Goal: Use online tool/utility: Use online tool/utility

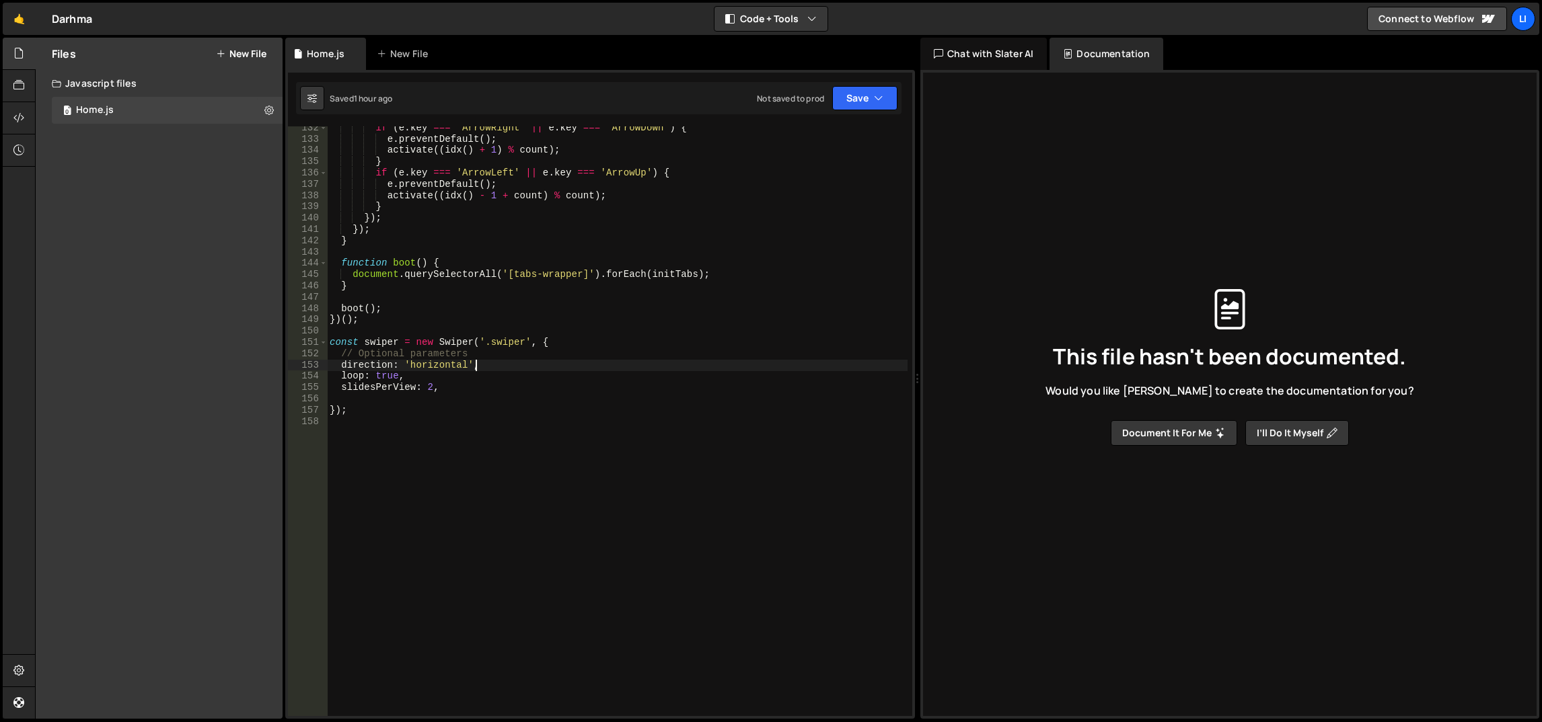
scroll to position [1484, 0]
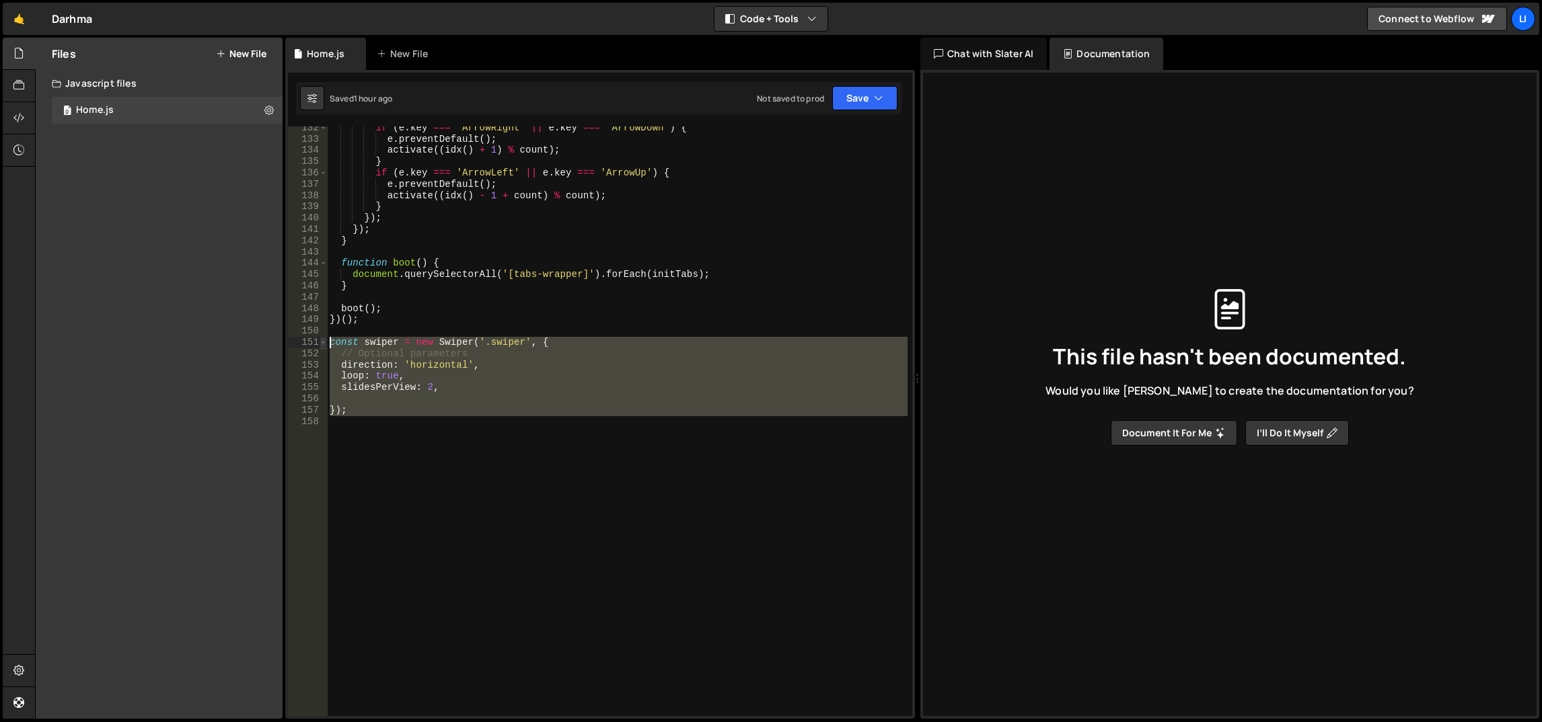
drag, startPoint x: 402, startPoint y: 416, endPoint x: 326, endPoint y: 342, distance: 106.5
click at [326, 342] on div "direction: 'horizontal', 132 133 134 135 136 137 138 139 140 141 142 143 144 14…" at bounding box center [600, 421] width 624 height 590
click at [426, 384] on div "if ( e . key === 'ArrowRight' || e . key === 'ArrowDown' ) { e . preventDefault…" at bounding box center [617, 421] width 580 height 590
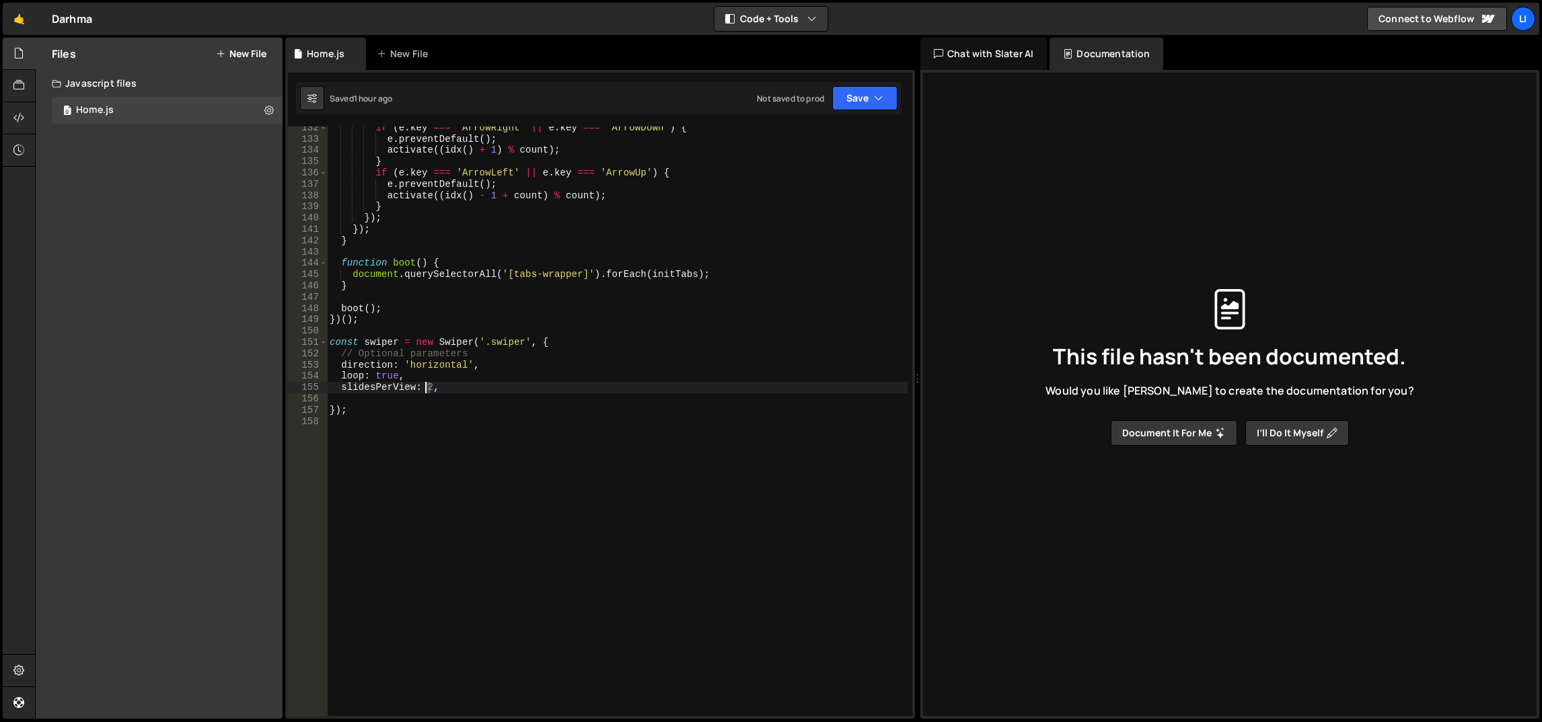
click at [426, 384] on div "if ( e . key === 'ArrowRight' || e . key === 'ArrowDown' ) { e . preventDefault…" at bounding box center [617, 428] width 581 height 613
click at [490, 313] on div "if ( e . key === 'ArrowRight' || e . key === 'ArrowDown' ) { e . preventDefault…" at bounding box center [617, 428] width 581 height 613
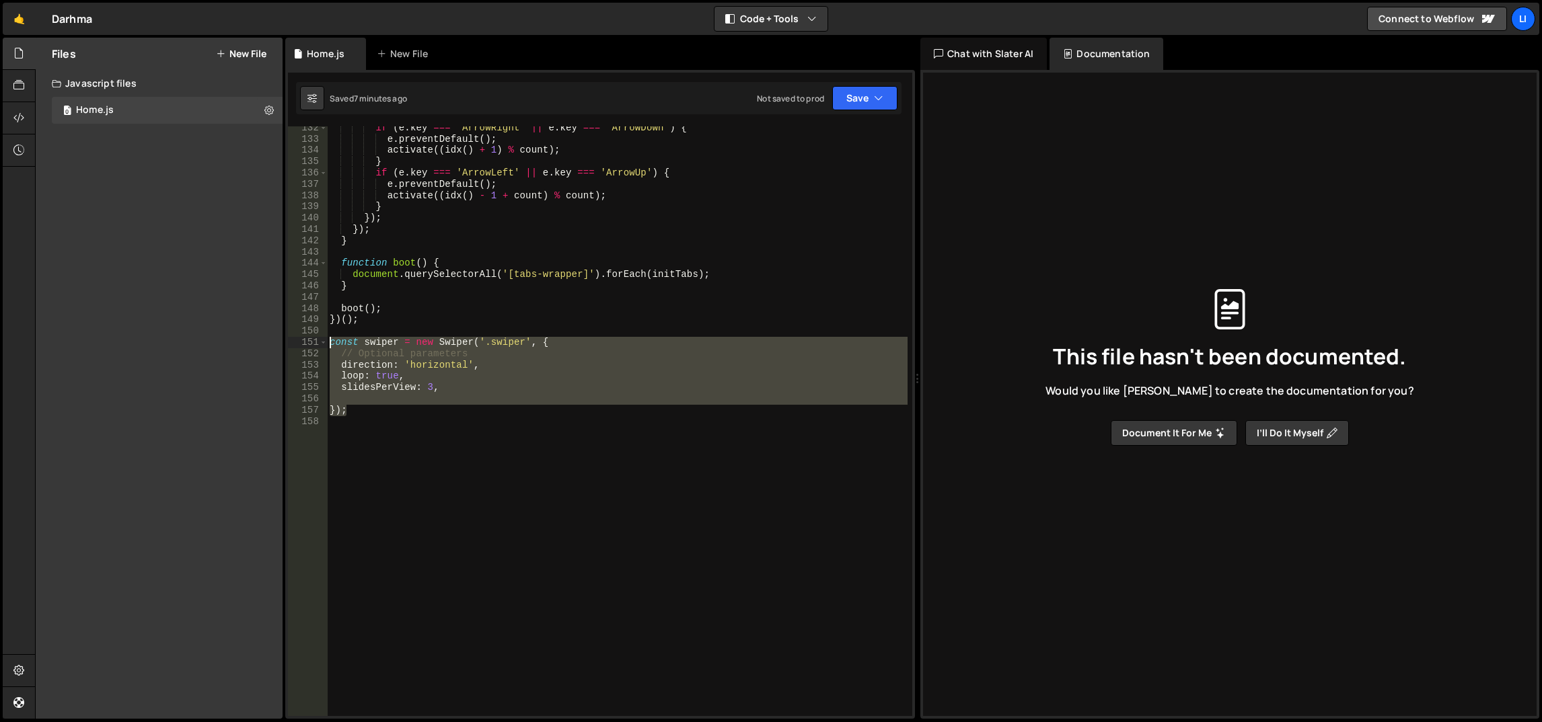
drag, startPoint x: 370, startPoint y: 404, endPoint x: 330, endPoint y: 341, distance: 75.0
click at [330, 341] on div "if ( e . key === 'ArrowRight' || e . key === 'ArrowDown' ) { e . preventDefault…" at bounding box center [617, 428] width 581 height 613
paste textarea "}"
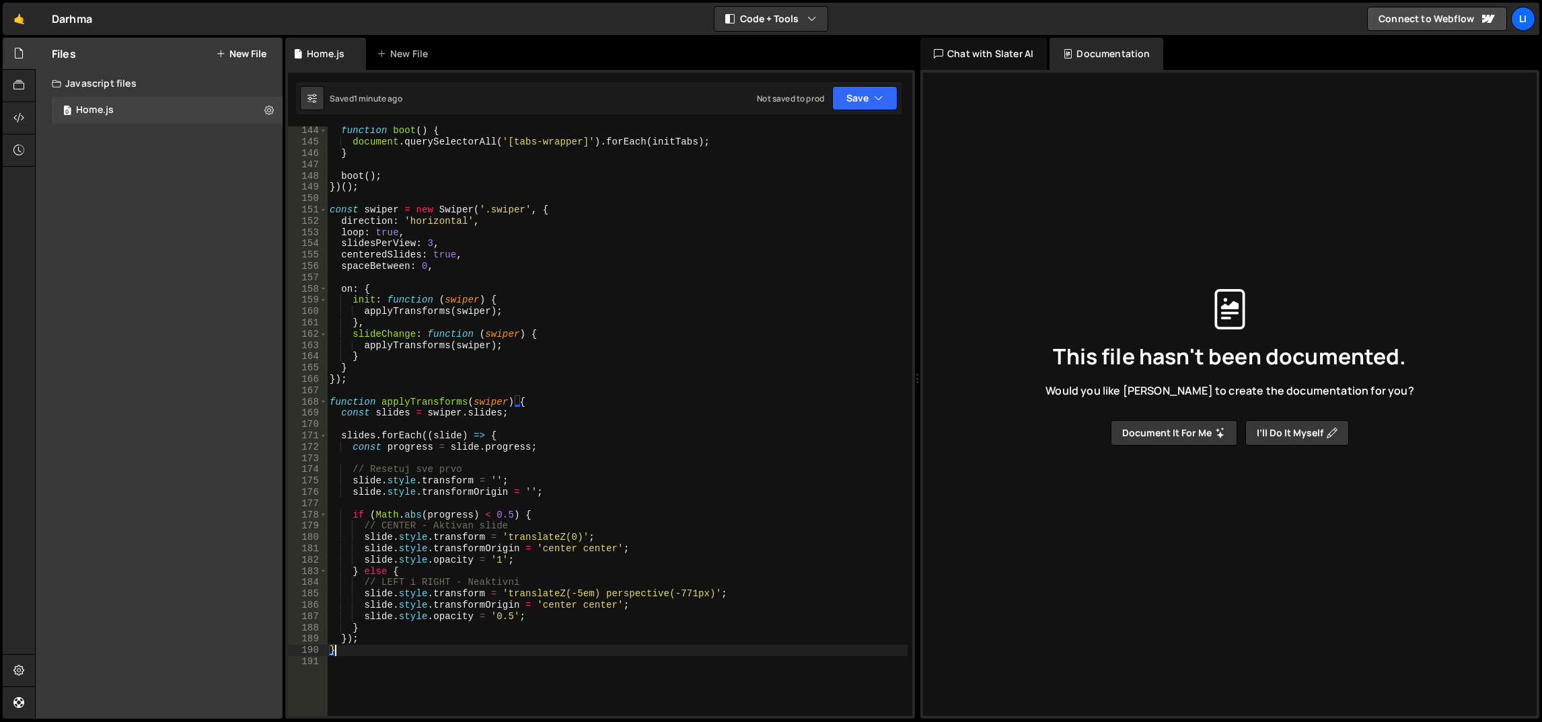
scroll to position [1616, 0]
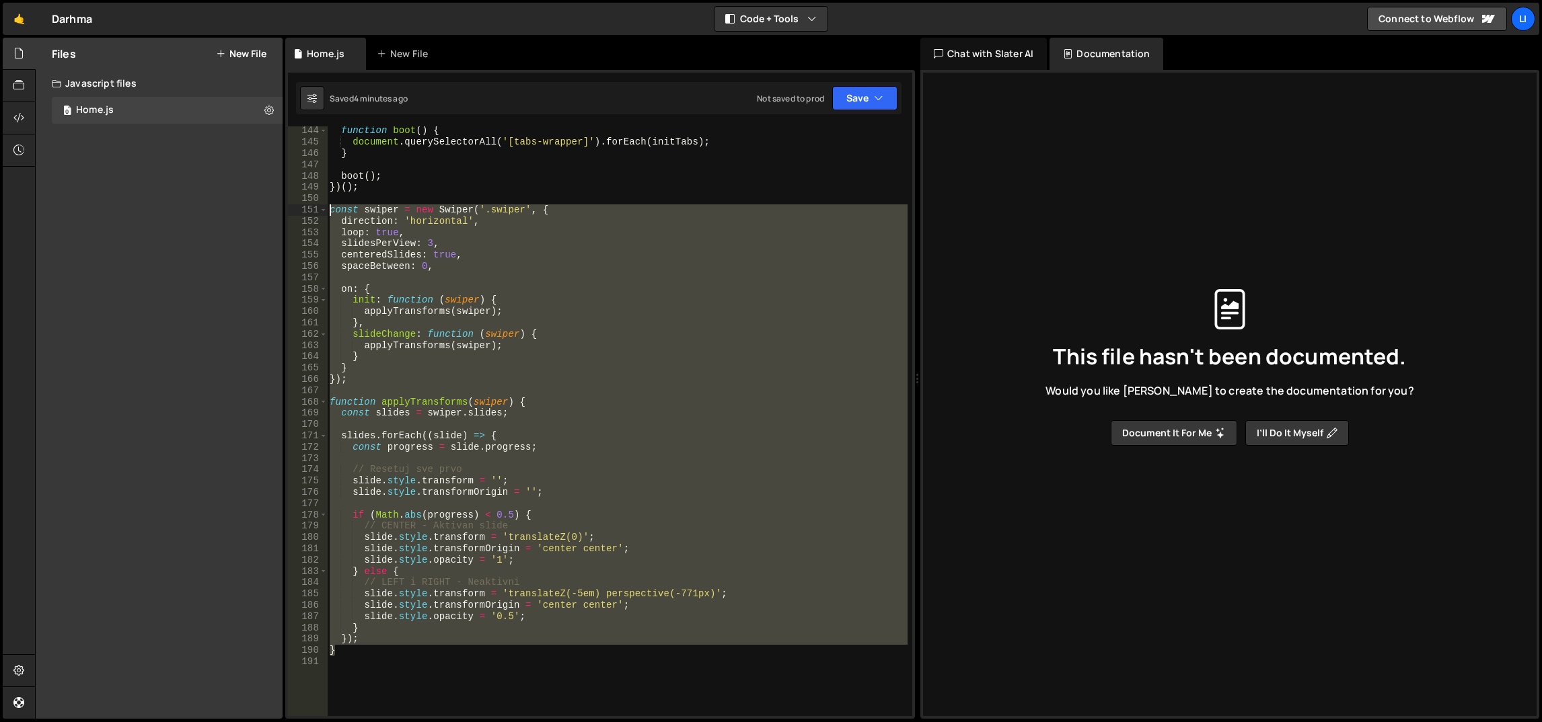
drag, startPoint x: 405, startPoint y: 647, endPoint x: 326, endPoint y: 204, distance: 449.7
click at [326, 204] on div "} 144 145 146 147 148 149 150 151 152 153 154 155 156 157 158 159 160 161 162 1…" at bounding box center [600, 421] width 624 height 590
paste textarea "}"
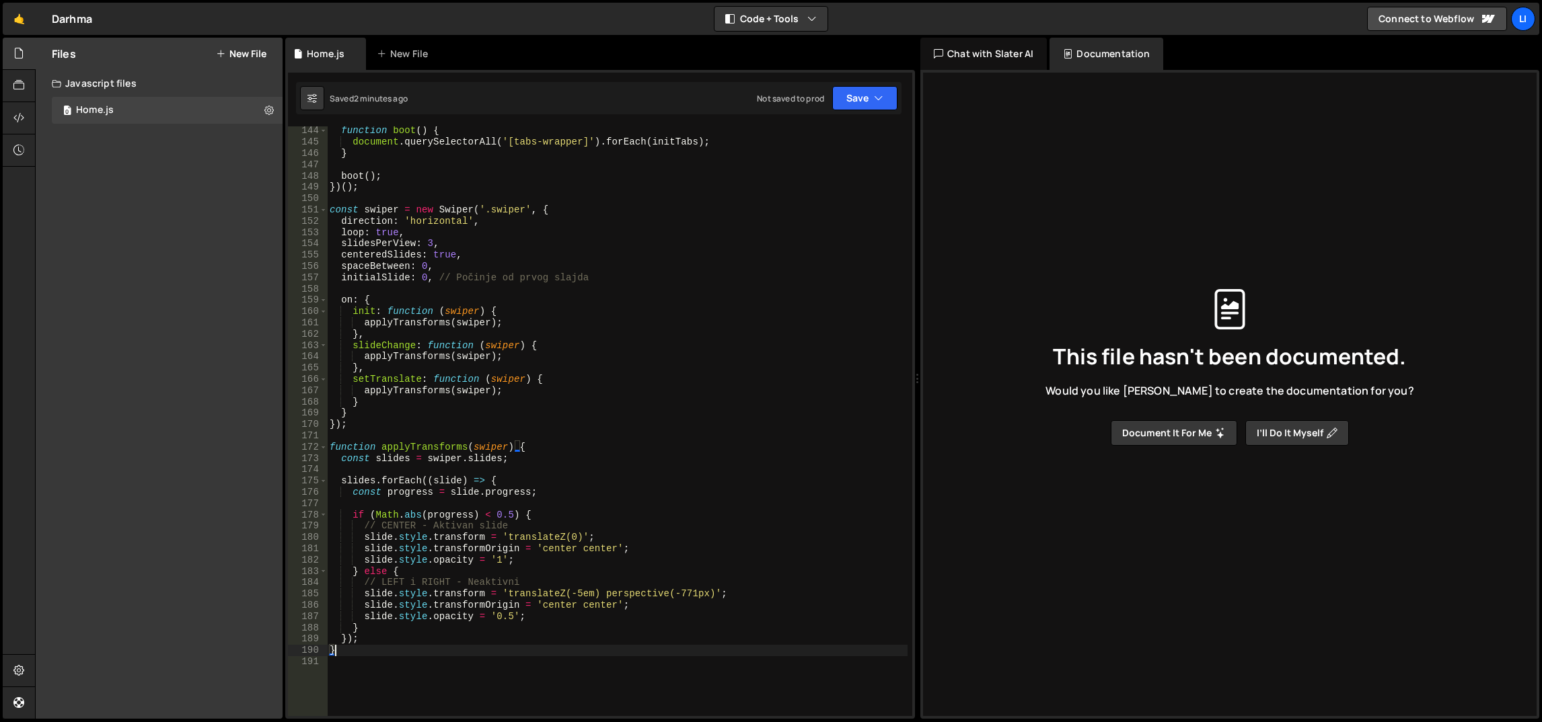
scroll to position [1556, 0]
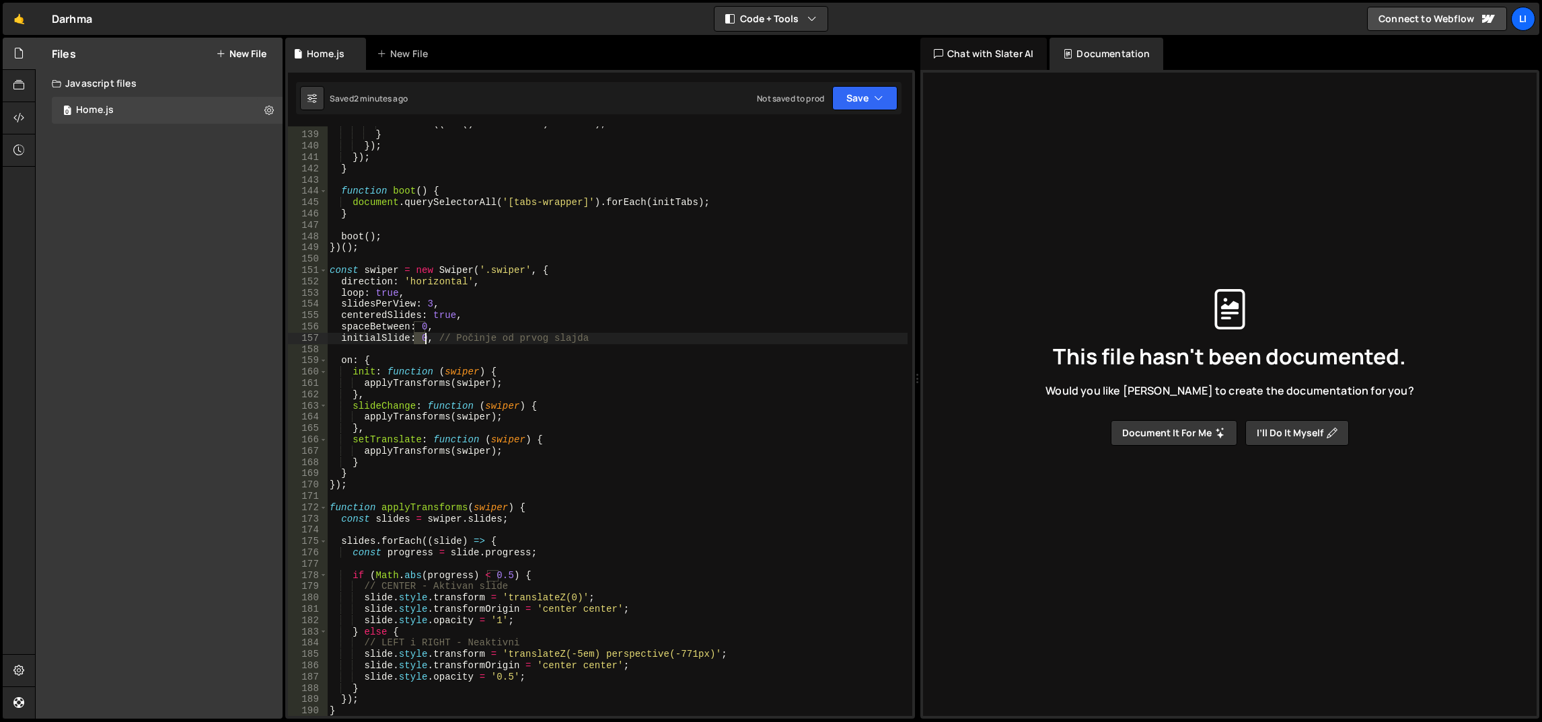
drag, startPoint x: 415, startPoint y: 340, endPoint x: 422, endPoint y: 338, distance: 7.5
click at [422, 338] on div "activate (( idx ( ) - 1 + count ) % count ) ; } }) ; }) ; } function boot ( ) {…" at bounding box center [617, 424] width 581 height 613
click at [422, 338] on div "activate (( idx ( ) - 1 + count ) % count ) ; } }) ; }) ; } function boot ( ) {…" at bounding box center [617, 421] width 580 height 590
click at [422, 340] on div "activate (( idx ( ) - 1 + count ) % count ) ; } }) ; }) ; } function boot ( ) {…" at bounding box center [617, 424] width 581 height 613
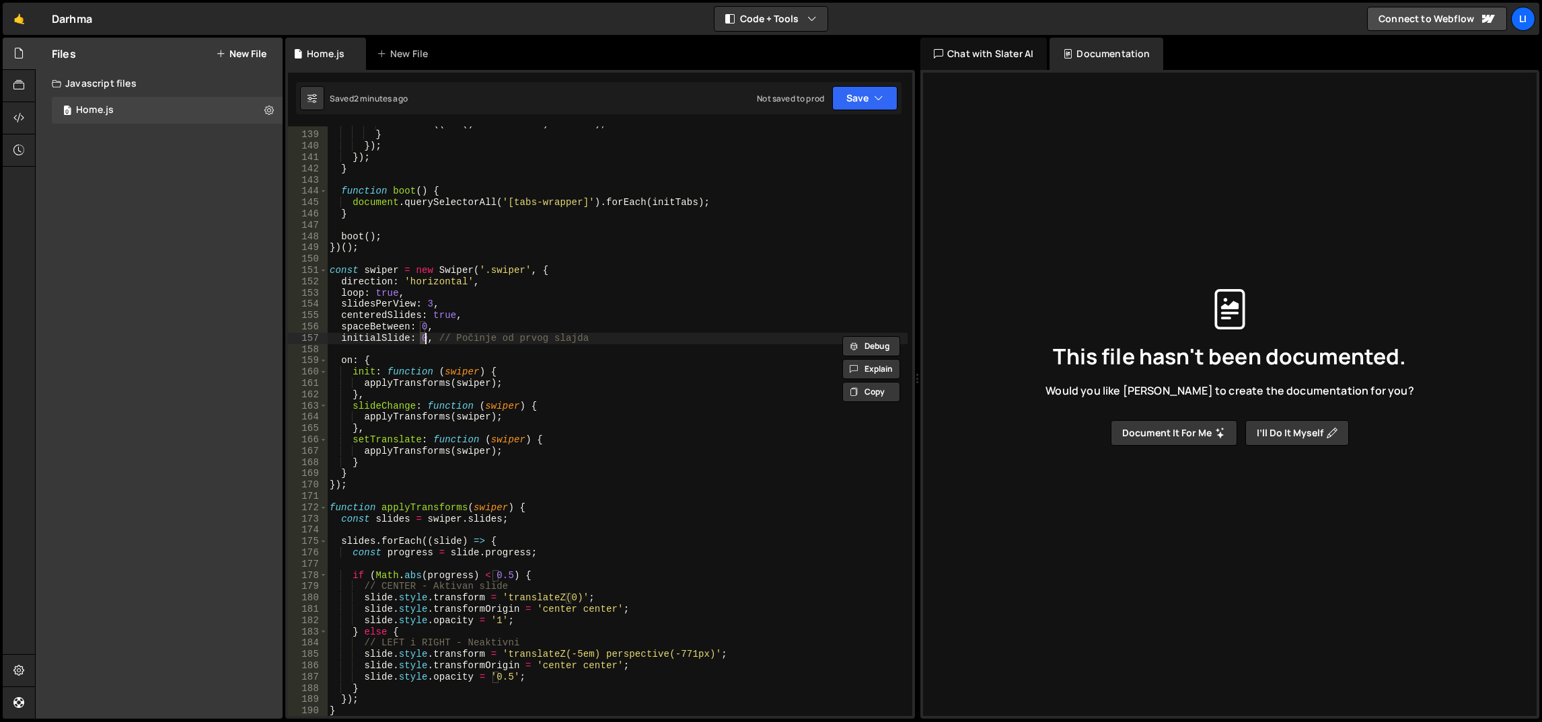
scroll to position [0, 7]
click at [490, 311] on div "activate (( idx ( ) - 1 + count ) % count ) ; } }) ; }) ; } function boot ( ) {…" at bounding box center [617, 424] width 581 height 613
click at [484, 244] on div "activate (( idx ( ) - 1 + count ) % count ) ; } }) ; }) ; } function boot ( ) {…" at bounding box center [617, 424] width 581 height 613
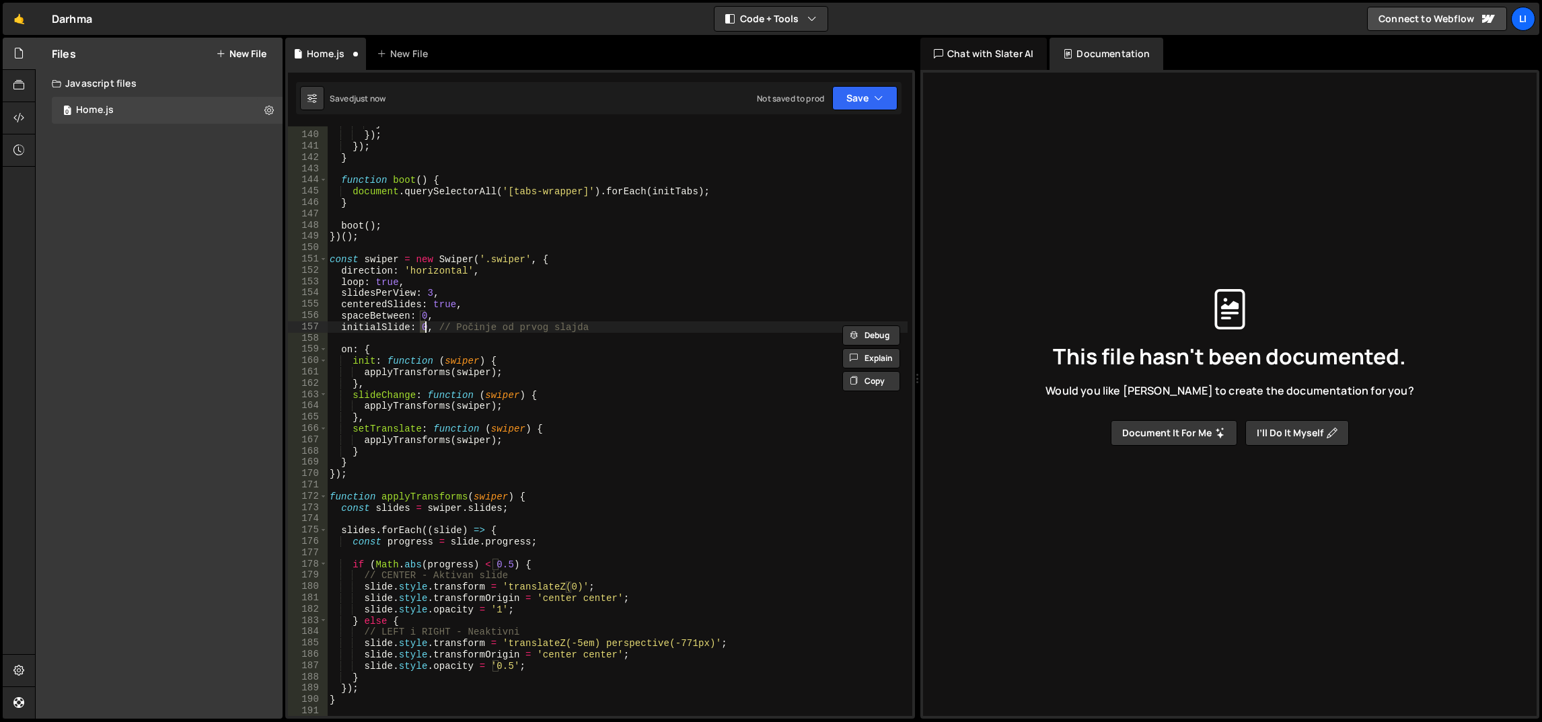
click at [524, 258] on div "} }) ; }) ; } function boot ( ) { document . querySelectorAll ( '[tabs-wrapper]…" at bounding box center [617, 424] width 581 height 613
click at [427, 291] on div "} }) ; }) ; } function boot ( ) { document . querySelectorAll ( '[tabs-wrapper]…" at bounding box center [617, 424] width 581 height 613
drag, startPoint x: 427, startPoint y: 291, endPoint x: 435, endPoint y: 281, distance: 12.5
click at [428, 291] on div "} }) ; }) ; } function boot ( ) { document . querySelectorAll ( '[tabs-wrapper]…" at bounding box center [617, 424] width 581 height 613
type textarea "slidesPerView: 1,"
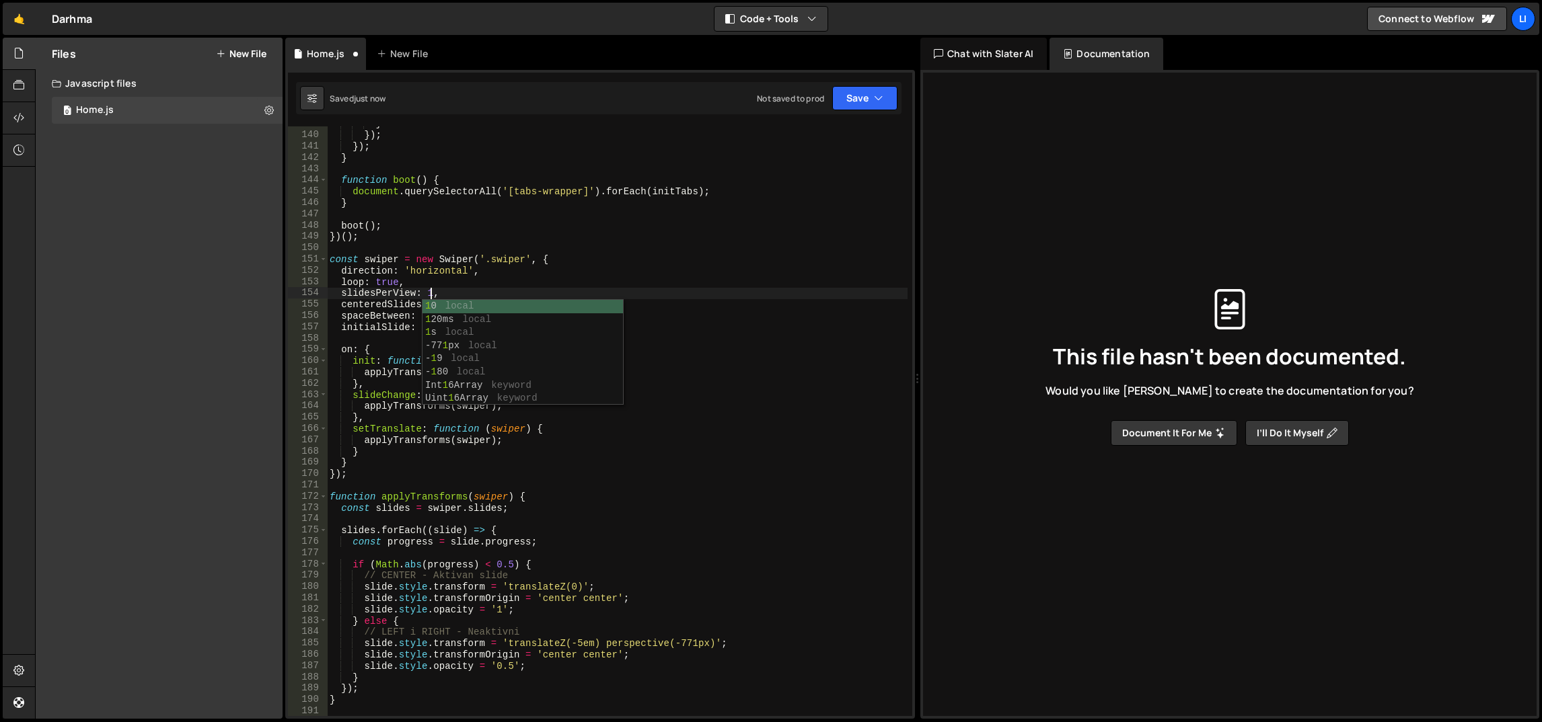
scroll to position [0, 6]
click at [494, 248] on div "} }) ; }) ; } function boot ( ) { document . querySelectorAll ( '[tabs-wrapper]…" at bounding box center [617, 424] width 581 height 613
click at [524, 276] on div "} }) ; }) ; } function boot ( ) { document . querySelectorAll ( '[tabs-wrapper]…" at bounding box center [617, 424] width 581 height 613
click at [427, 292] on div "} }) ; }) ; } function boot ( ) { document . querySelectorAll ( '[tabs-wrapper]…" at bounding box center [617, 424] width 581 height 613
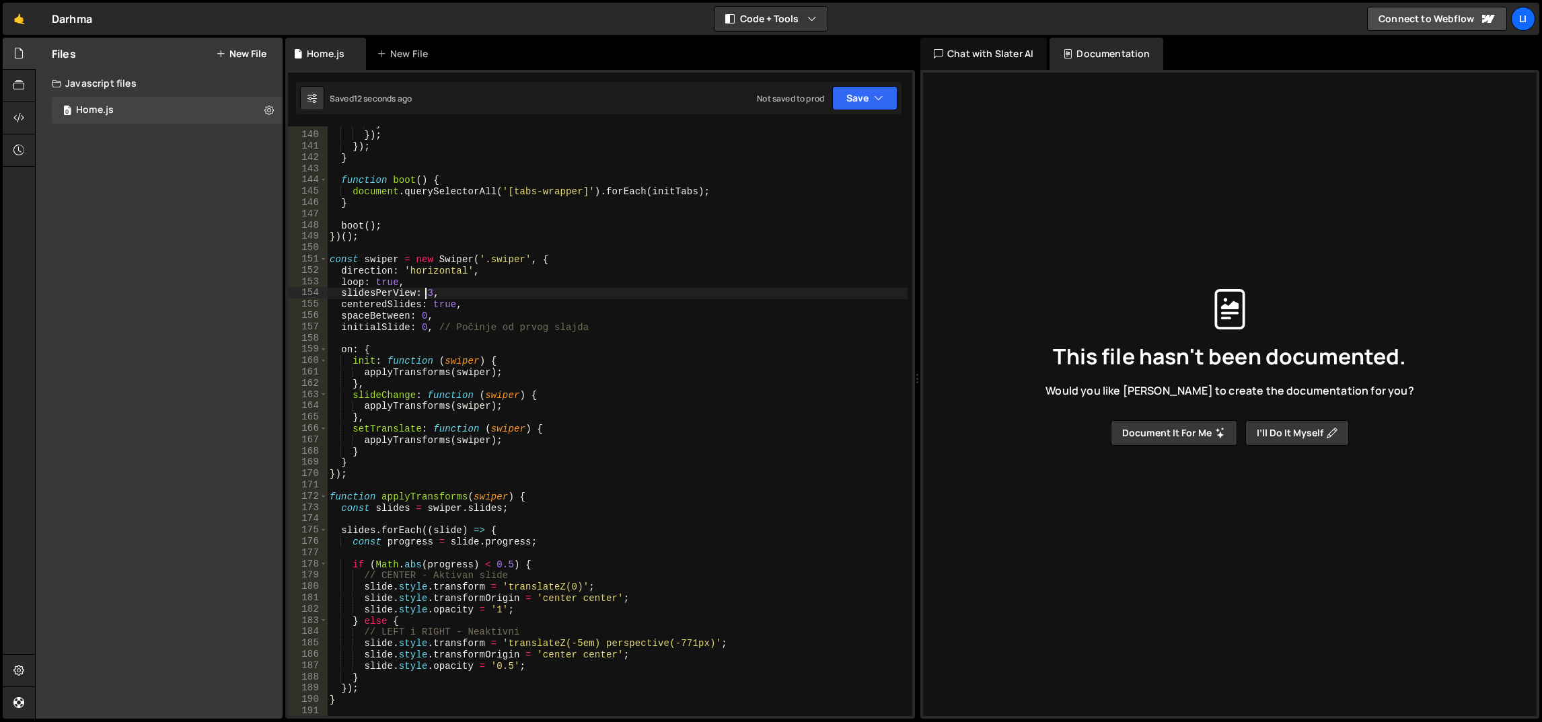
click at [427, 292] on div "} }) ; }) ; } function boot ( ) { document . querySelectorAll ( '[tabs-wrapper]…" at bounding box center [617, 424] width 581 height 613
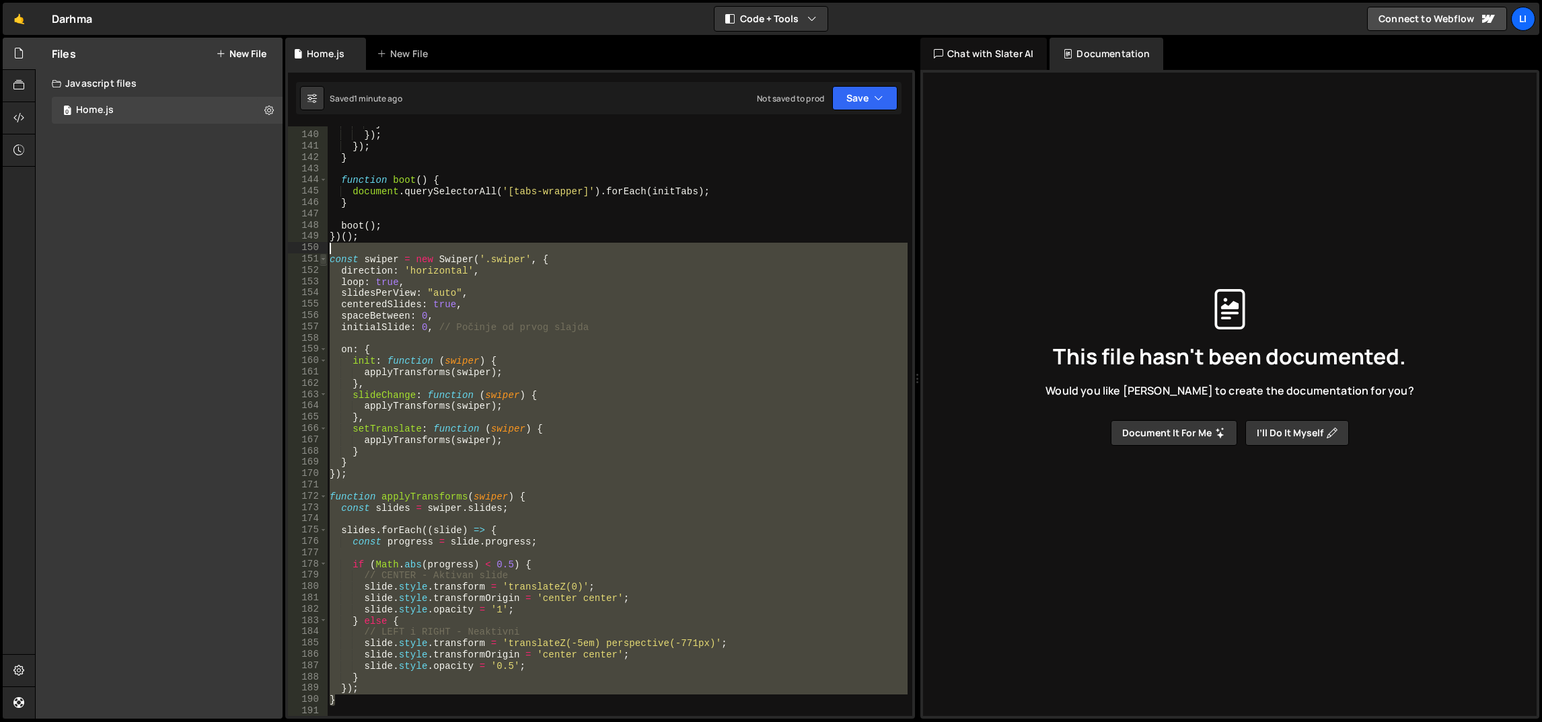
drag, startPoint x: 412, startPoint y: 700, endPoint x: 320, endPoint y: 260, distance: 449.6
click at [320, 260] on div "slidesPerView: "auto", 139 140 141 142 143 144 145 146 147 148 149 150 151 152 …" at bounding box center [600, 421] width 624 height 590
paste textarea "}"
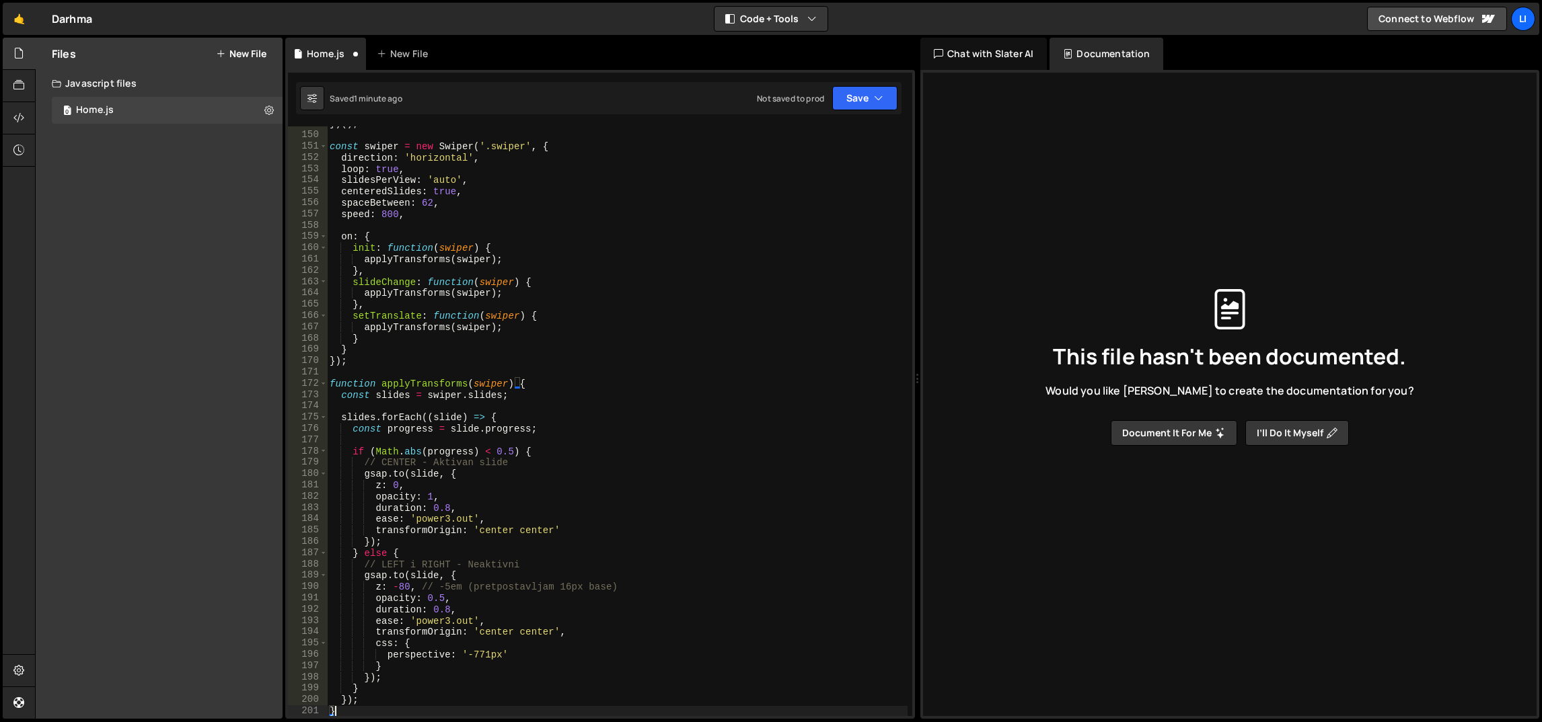
scroll to position [1680, 0]
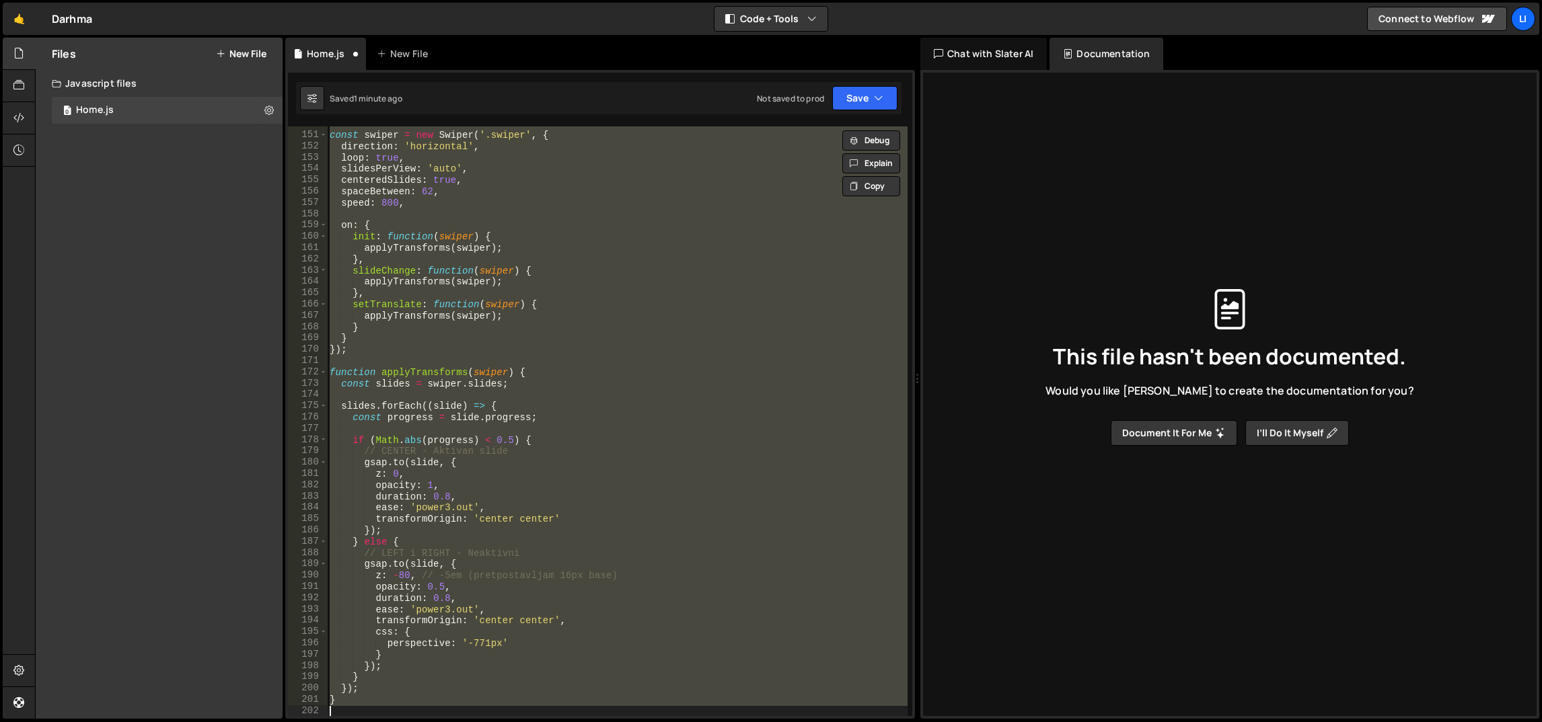
paste textarea ");"
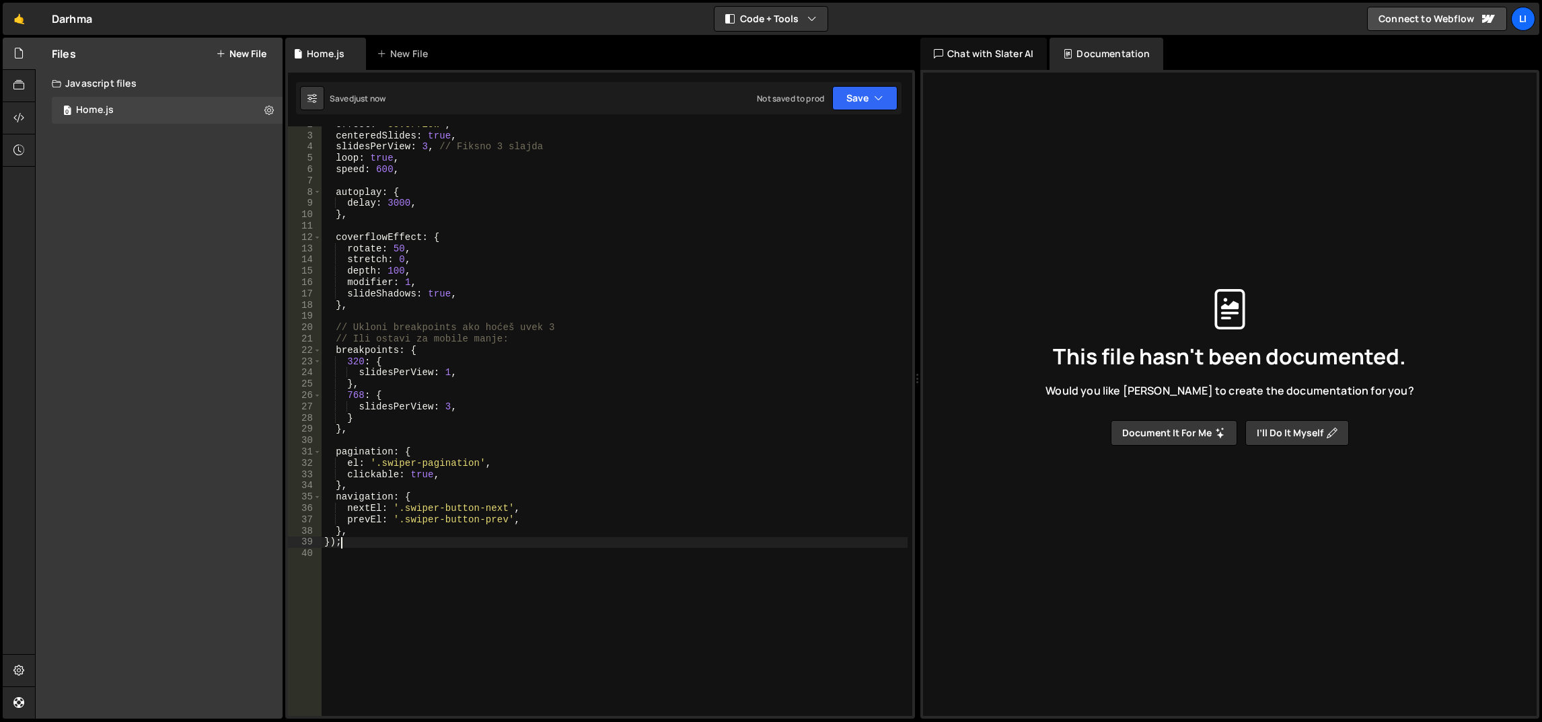
scroll to position [18, 0]
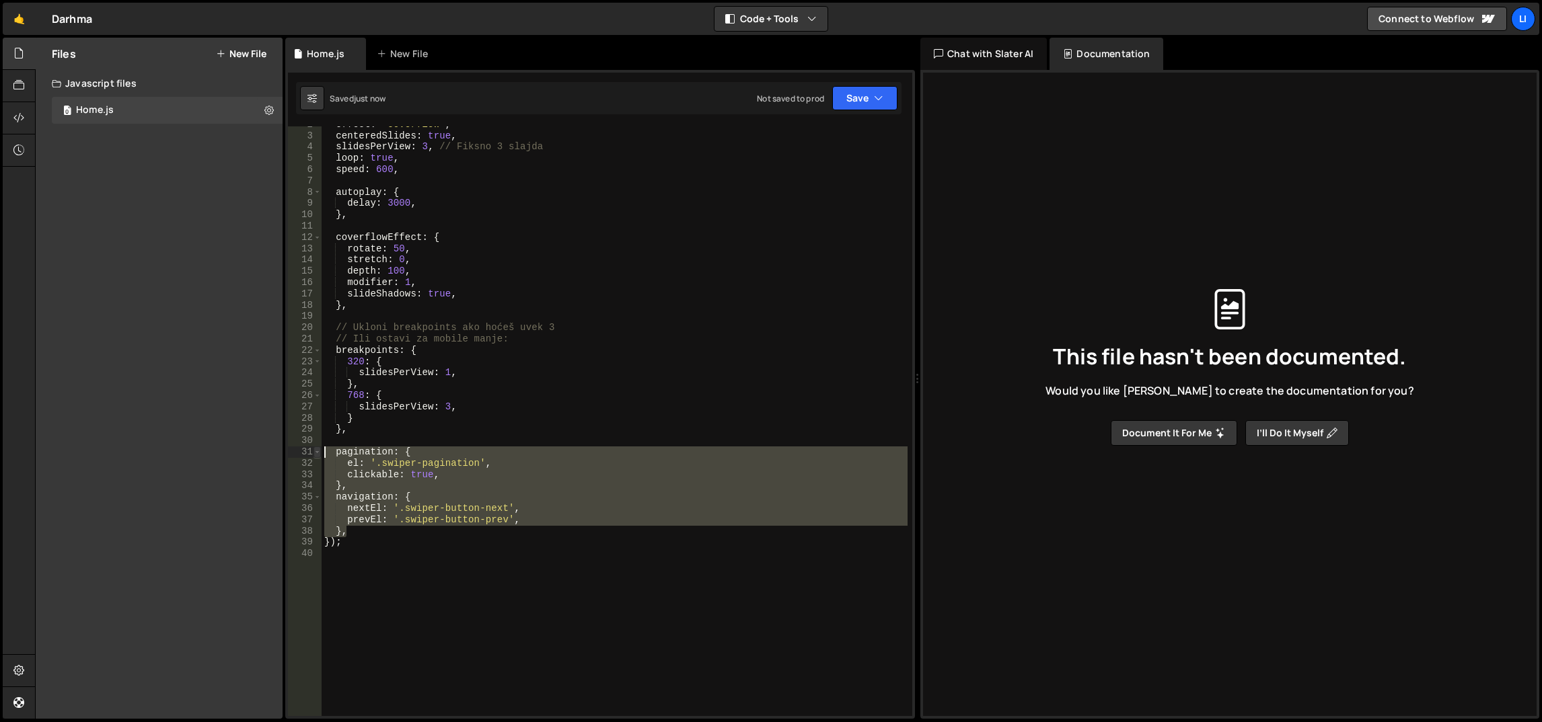
drag, startPoint x: 366, startPoint y: 532, endPoint x: 316, endPoint y: 449, distance: 96.6
click at [310, 451] on div "}); 2 3 4 5 6 7 8 9 10 11 12 13 14 15 16 17 18 19 20 21 22 23 24 25 26 27 28 29…" at bounding box center [600, 421] width 624 height 590
type textarea "pagination: { el: '.swiper-pagination',"
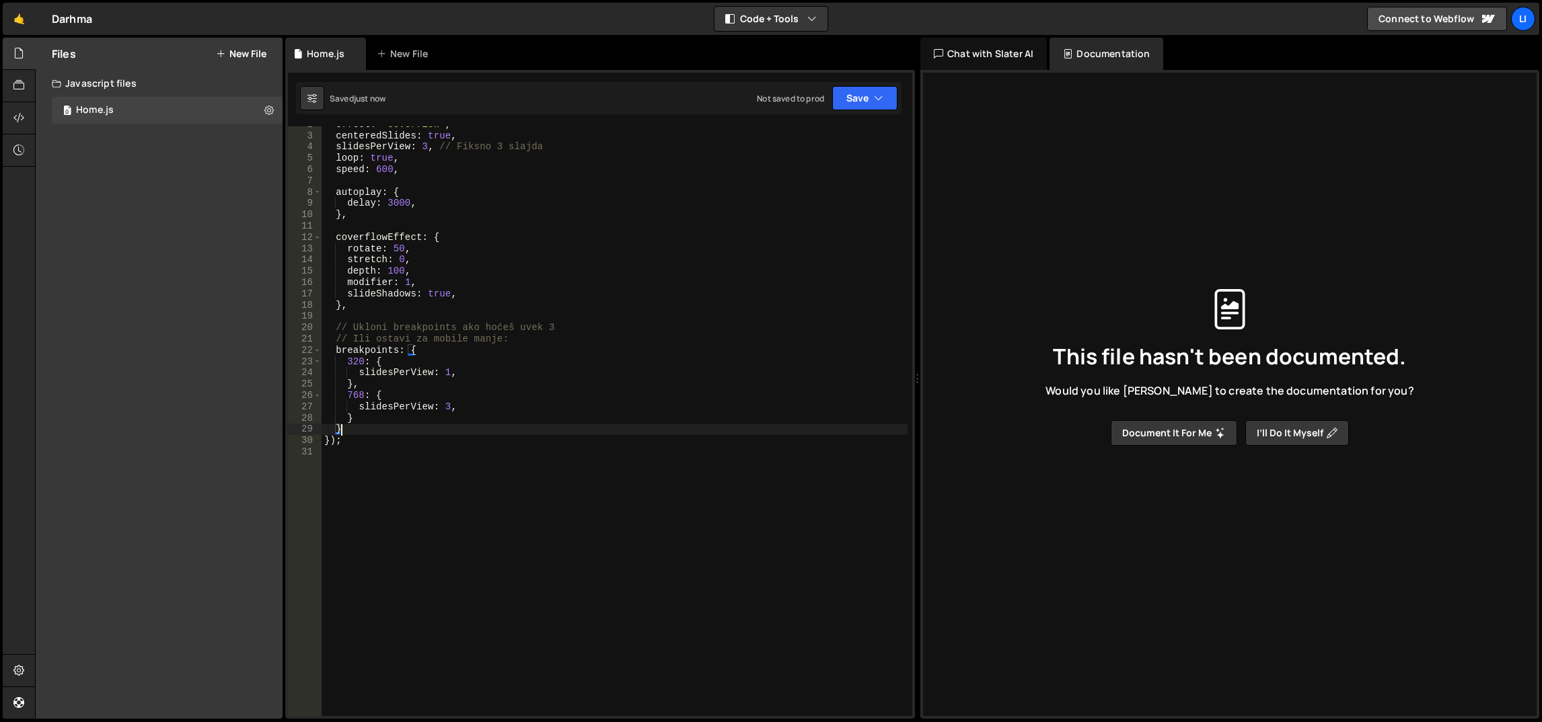
scroll to position [0, 1]
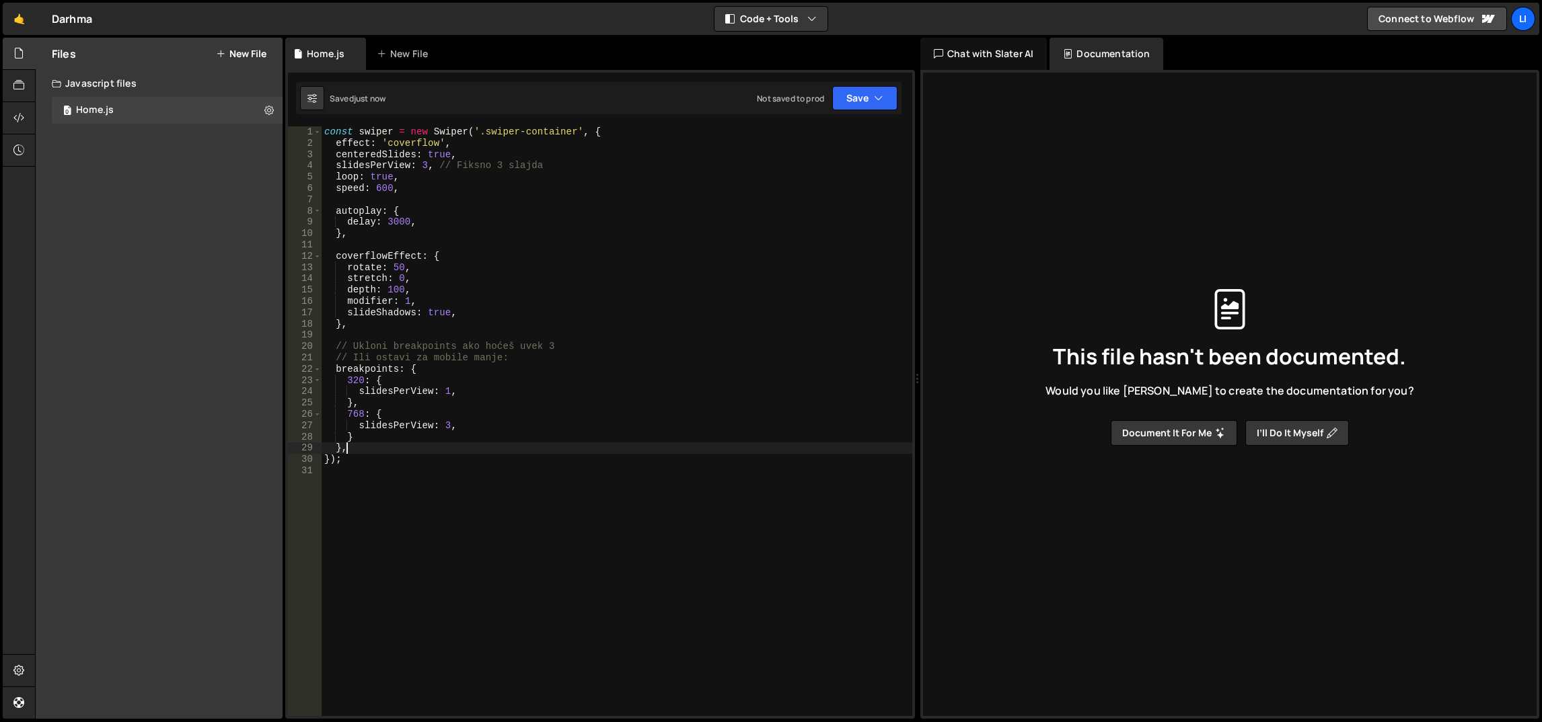
click at [497, 276] on div "const swiper = new Swiper ( '.swiper-container' , { effect : 'coverflow' , cent…" at bounding box center [617, 432] width 591 height 613
click at [507, 211] on div "const swiper = new Swiper ( '.swiper-container' , { effect : 'coverflow' , cent…" at bounding box center [617, 432] width 591 height 613
click at [511, 181] on div "const swiper = new Swiper ( '.swiper-container' , { effect : 'coverflow' , cent…" at bounding box center [617, 432] width 591 height 613
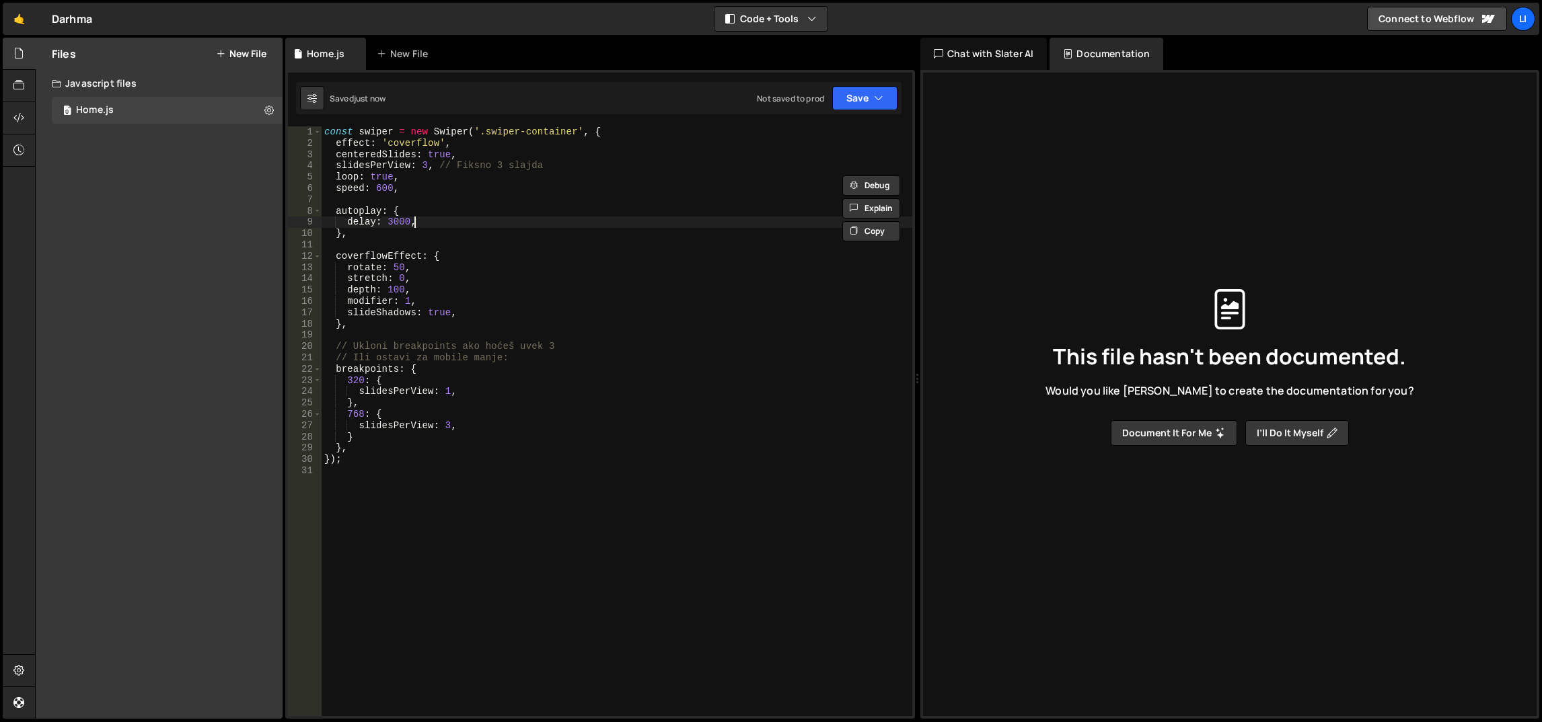
click at [512, 221] on div "const swiper = new Swiper ( '.swiper-container' , { effect : 'coverflow' , cent…" at bounding box center [617, 432] width 591 height 613
click at [554, 229] on div "const swiper = new Swiper ( '.swiper-container' , { effect : 'coverflow' , cent…" at bounding box center [617, 432] width 591 height 613
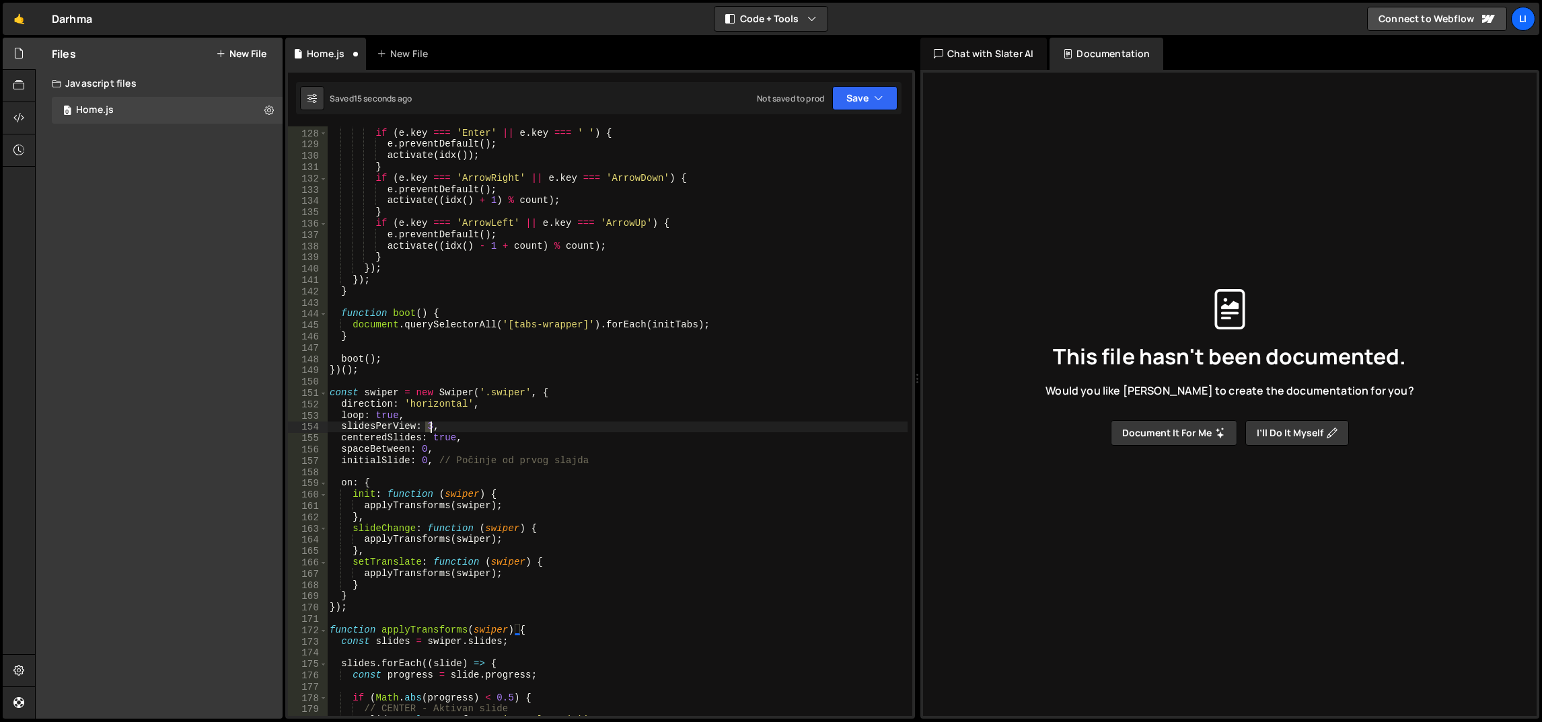
scroll to position [1433, 0]
click at [320, 390] on span at bounding box center [323, 393] width 7 height 11
click at [588, 396] on div "btn . addEventListener ( 'keydown' , ( e ) => { if ( e . key === 'Enter' || e .…" at bounding box center [617, 421] width 580 height 590
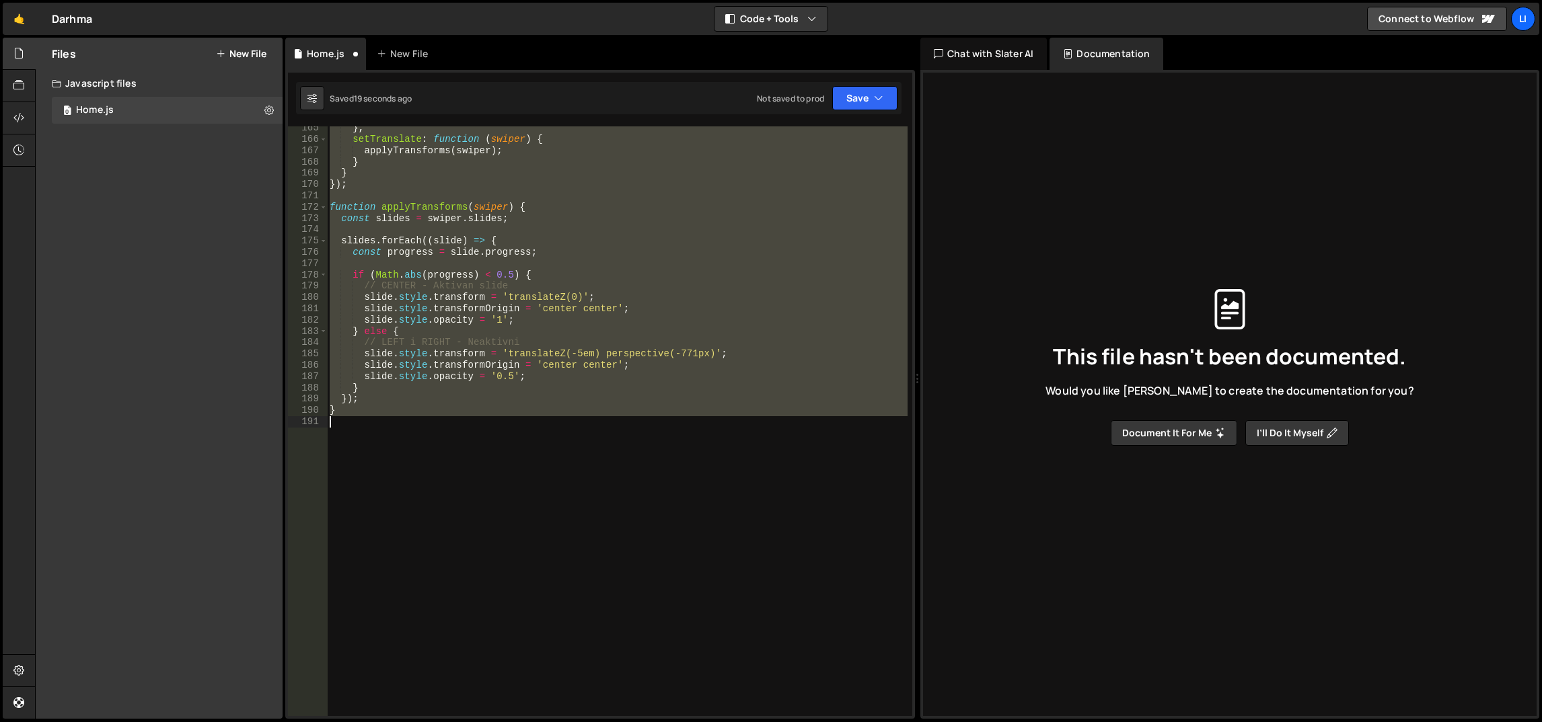
drag, startPoint x: 328, startPoint y: 393, endPoint x: 535, endPoint y: 497, distance: 231.6
click at [535, 497] on div "} , setTranslate : function ( swiper ) { applyTransforms ( swiper ) ; } } }) ; …" at bounding box center [617, 428] width 581 height 613
paste textarea ");"
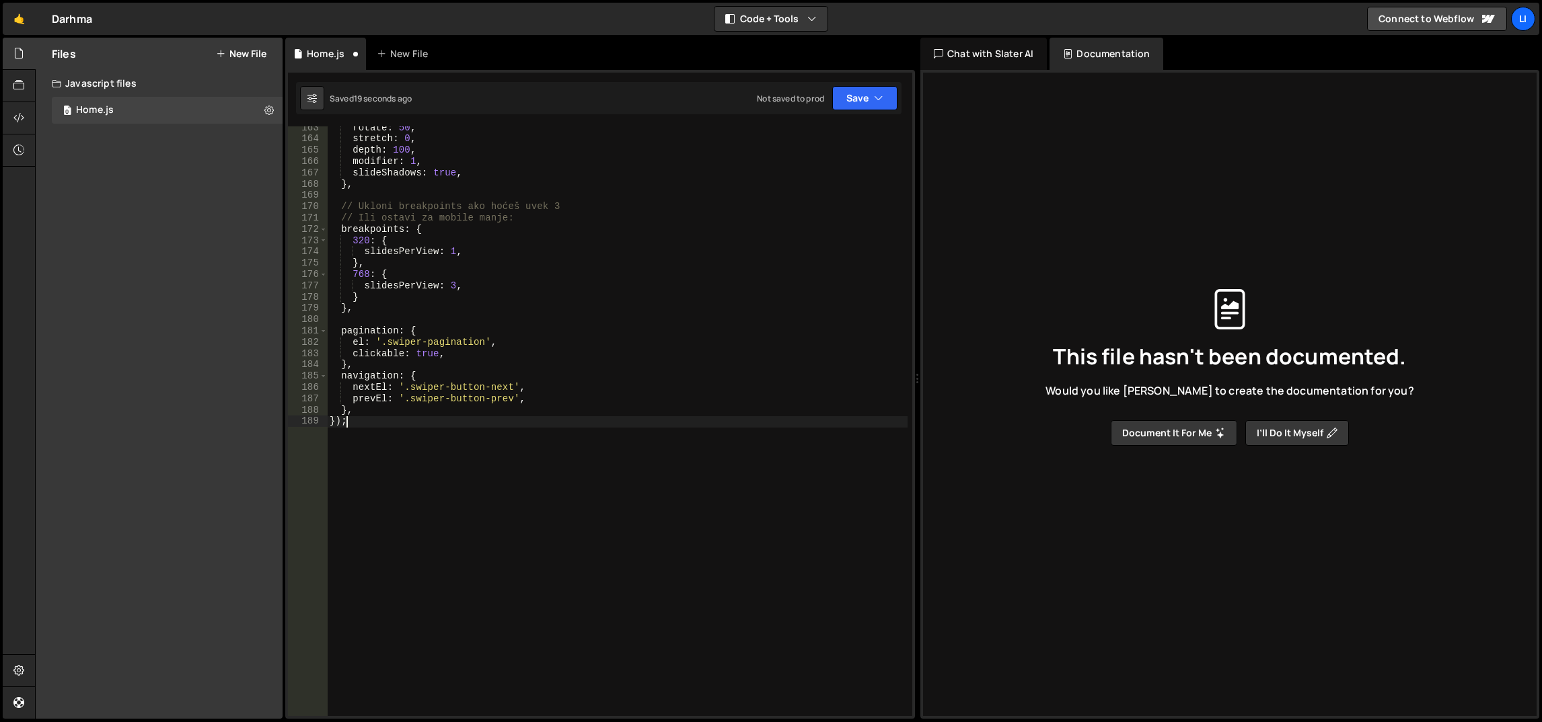
scroll to position [1834, 0]
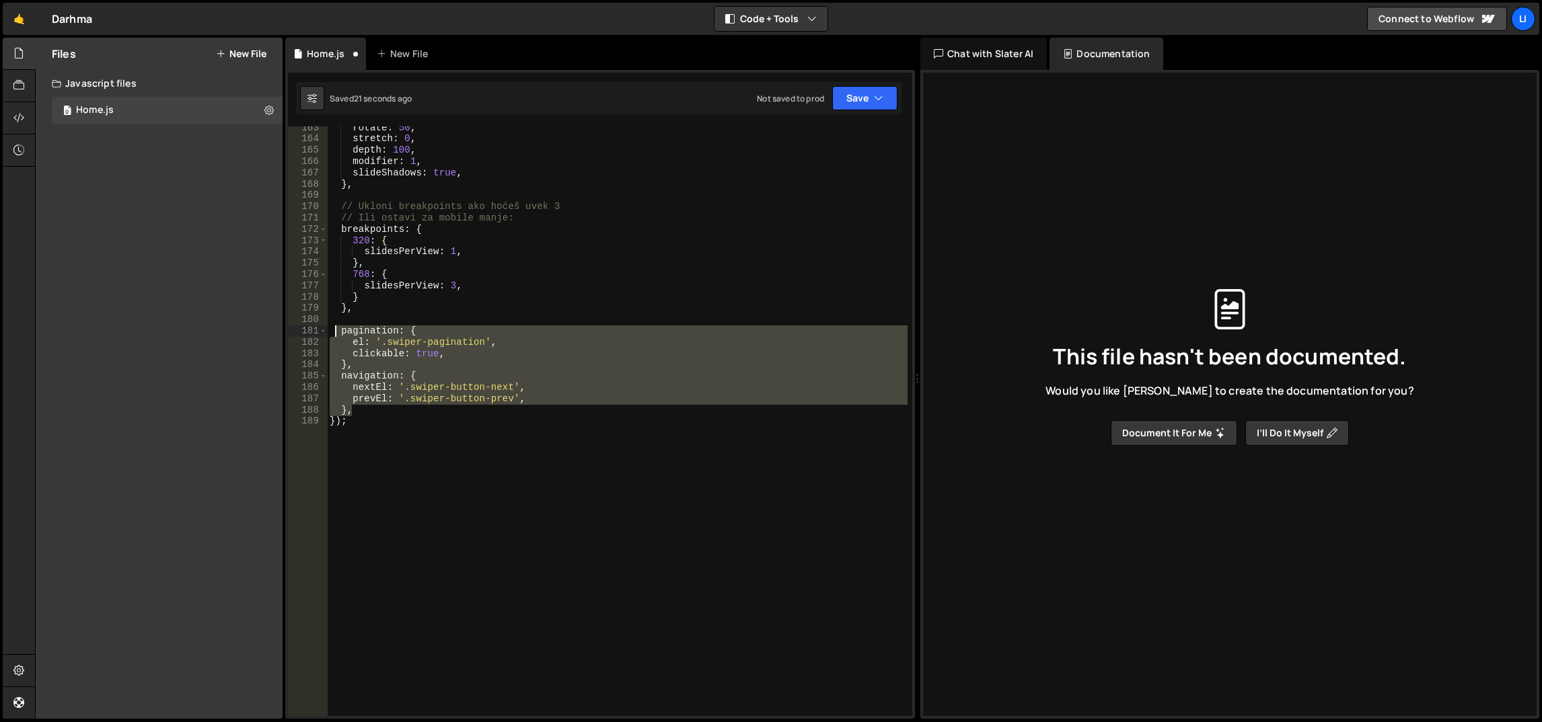
drag, startPoint x: 390, startPoint y: 410, endPoint x: 329, endPoint y: 325, distance: 105.1
click at [329, 325] on div "rotate : 50 , stretch : 0 , depth : 100 , modifier : 1 , slideShadows : true , …" at bounding box center [617, 428] width 581 height 613
type textarea "pagination: {"
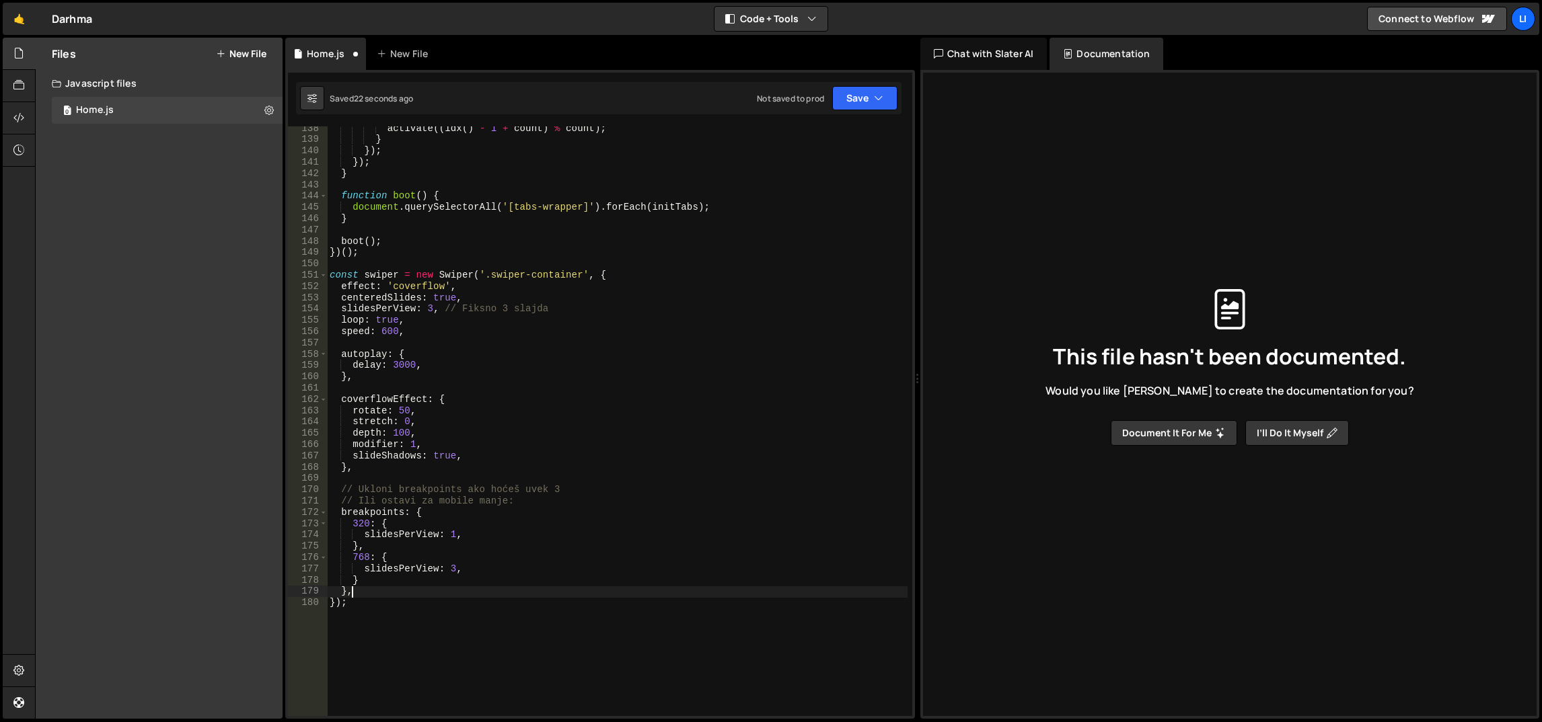
scroll to position [1491, 0]
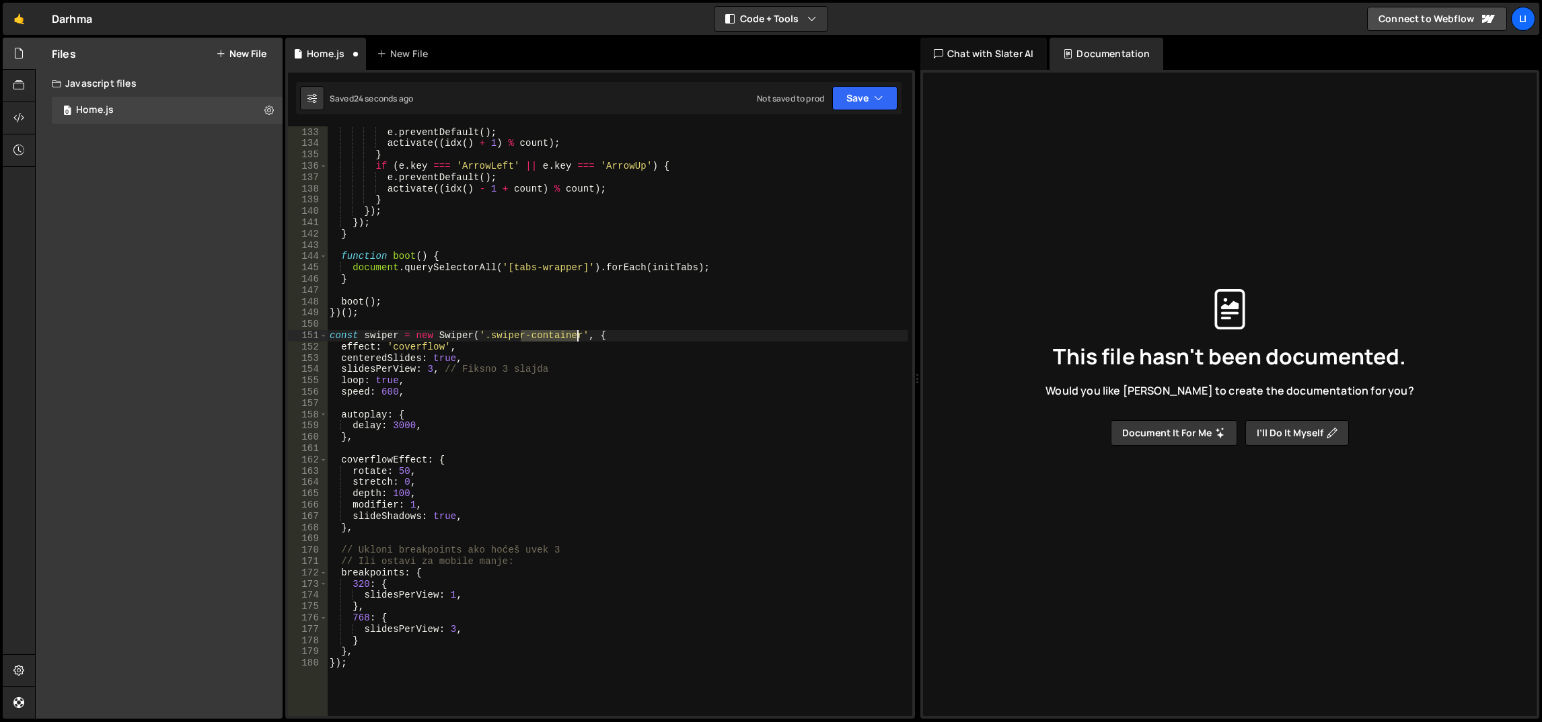
drag, startPoint x: 519, startPoint y: 336, endPoint x: 576, endPoint y: 334, distance: 57.2
click at [576, 334] on div "if ( e . key === 'ArrowRight' || e . key === 'ArrowDown' ) { e . preventDefault…" at bounding box center [617, 422] width 581 height 613
type textarea "const swiper = new Swiper('.swiper', {"
click at [555, 294] on div "if ( e . key === 'ArrowRight' || e . key === 'ArrowDown' ) { e . preventDefault…" at bounding box center [617, 422] width 581 height 613
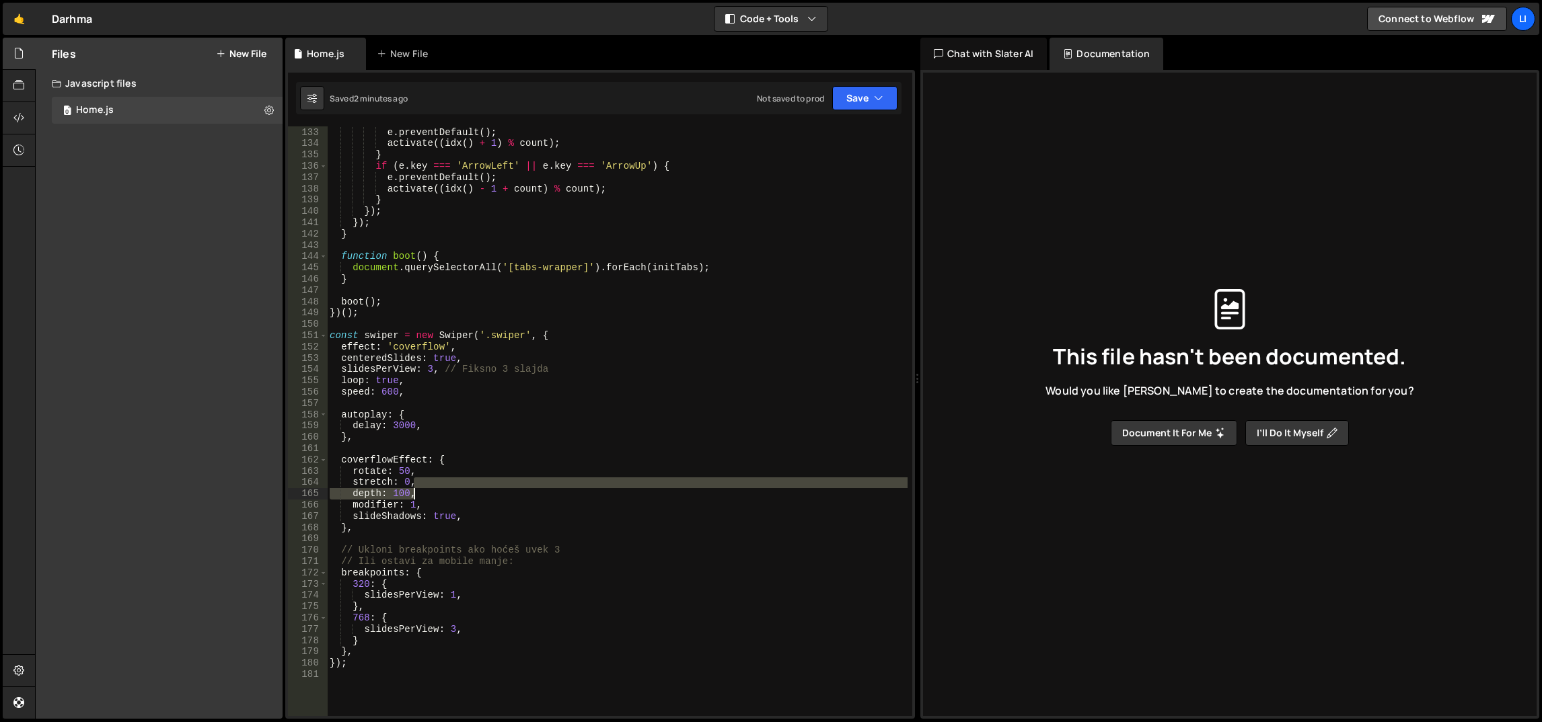
drag, startPoint x: 499, startPoint y: 479, endPoint x: 507, endPoint y: 490, distance: 13.6
click at [507, 490] on div "if ( e . key === 'ArrowRight' || e . key === 'ArrowDown' ) { e . preventDefault…" at bounding box center [617, 422] width 581 height 613
click at [507, 482] on div "if ( e . key === 'ArrowRight' || e . key === 'ArrowDown' ) { e . preventDefault…" at bounding box center [617, 422] width 581 height 613
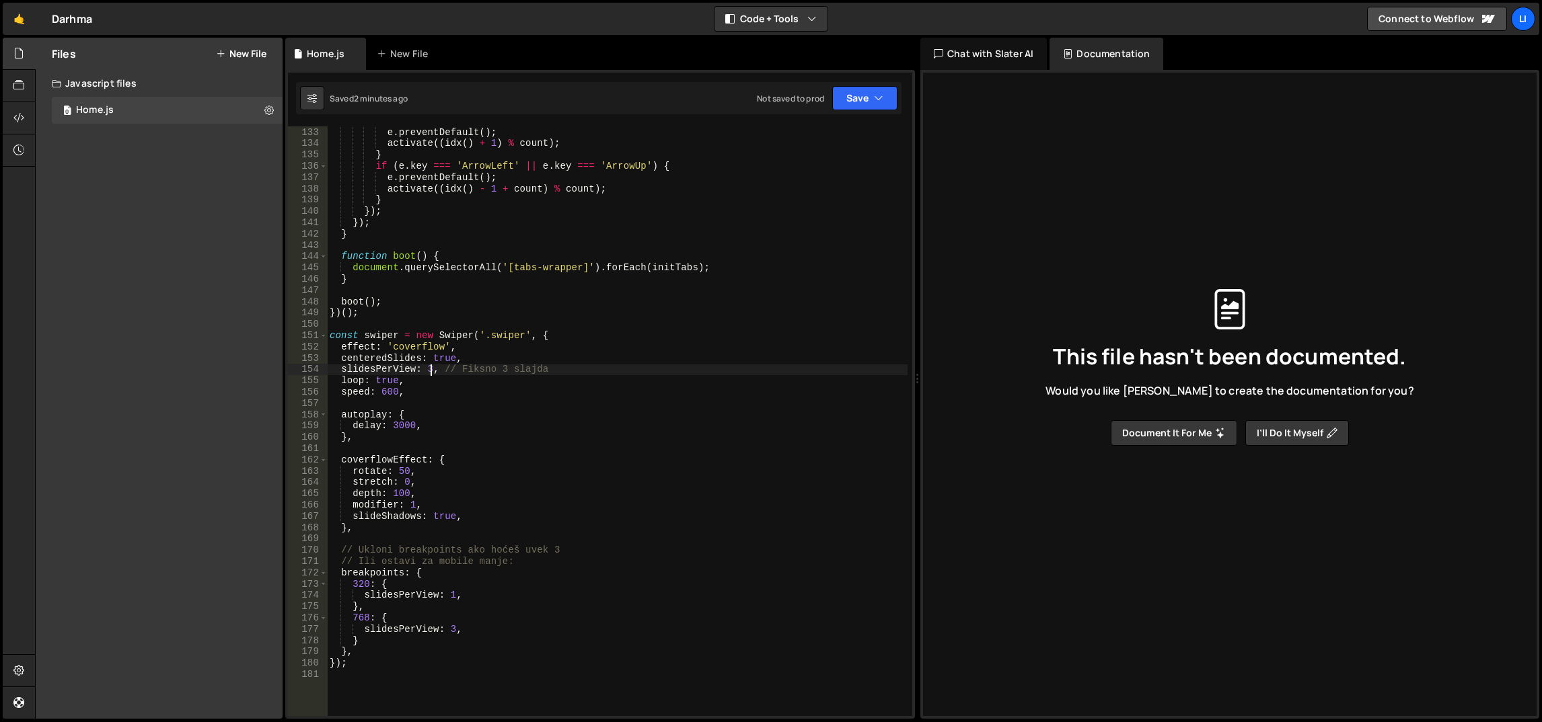
click at [428, 369] on div "if ( e . key === 'ArrowRight' || e . key === 'ArrowDown' ) { e . preventDefault…" at bounding box center [617, 422] width 581 height 613
type textarea "slidesPerView: 1, // Fiksno 3 slajda"
click at [463, 288] on div "if ( e . key === 'ArrowRight' || e . key === 'ArrowDown' ) { e . preventDefault…" at bounding box center [617, 422] width 581 height 613
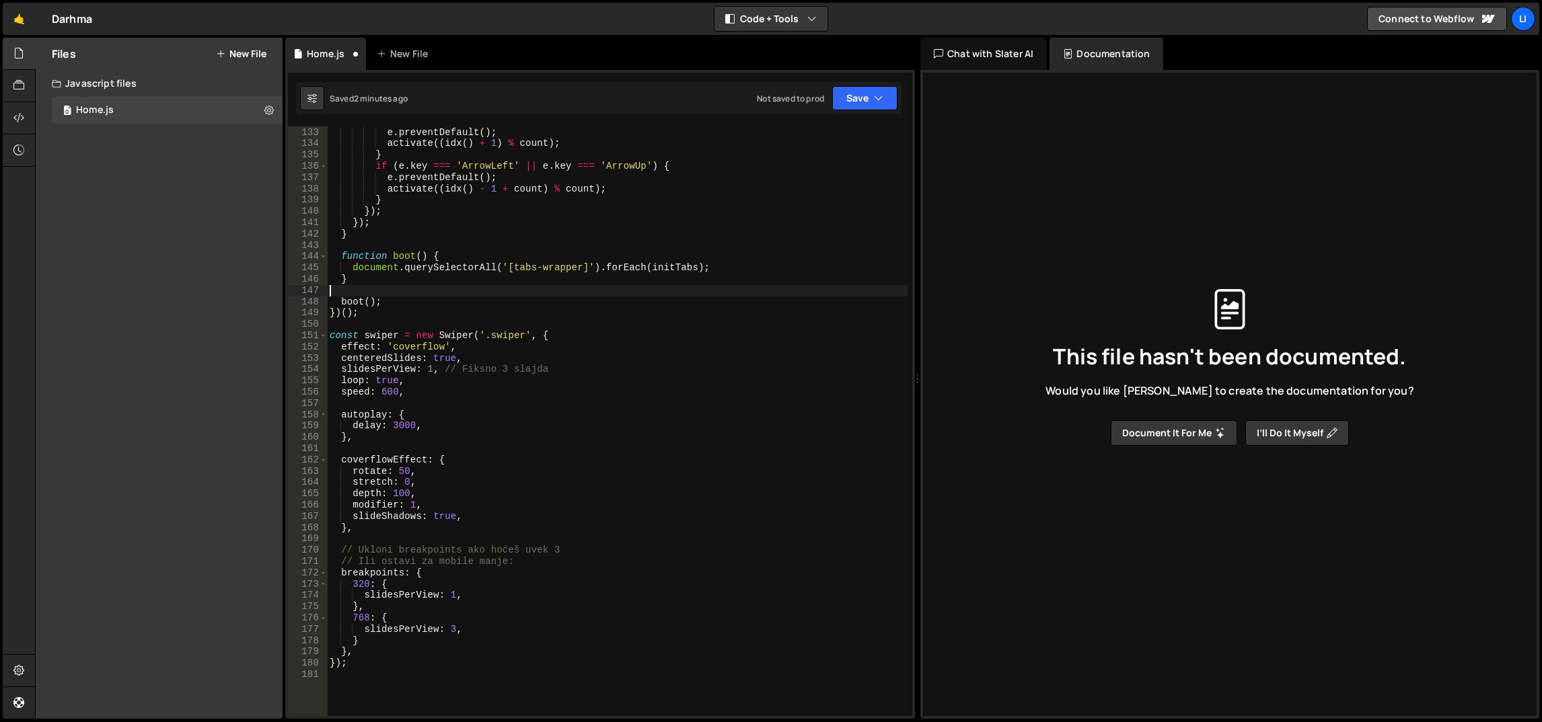
scroll to position [0, 0]
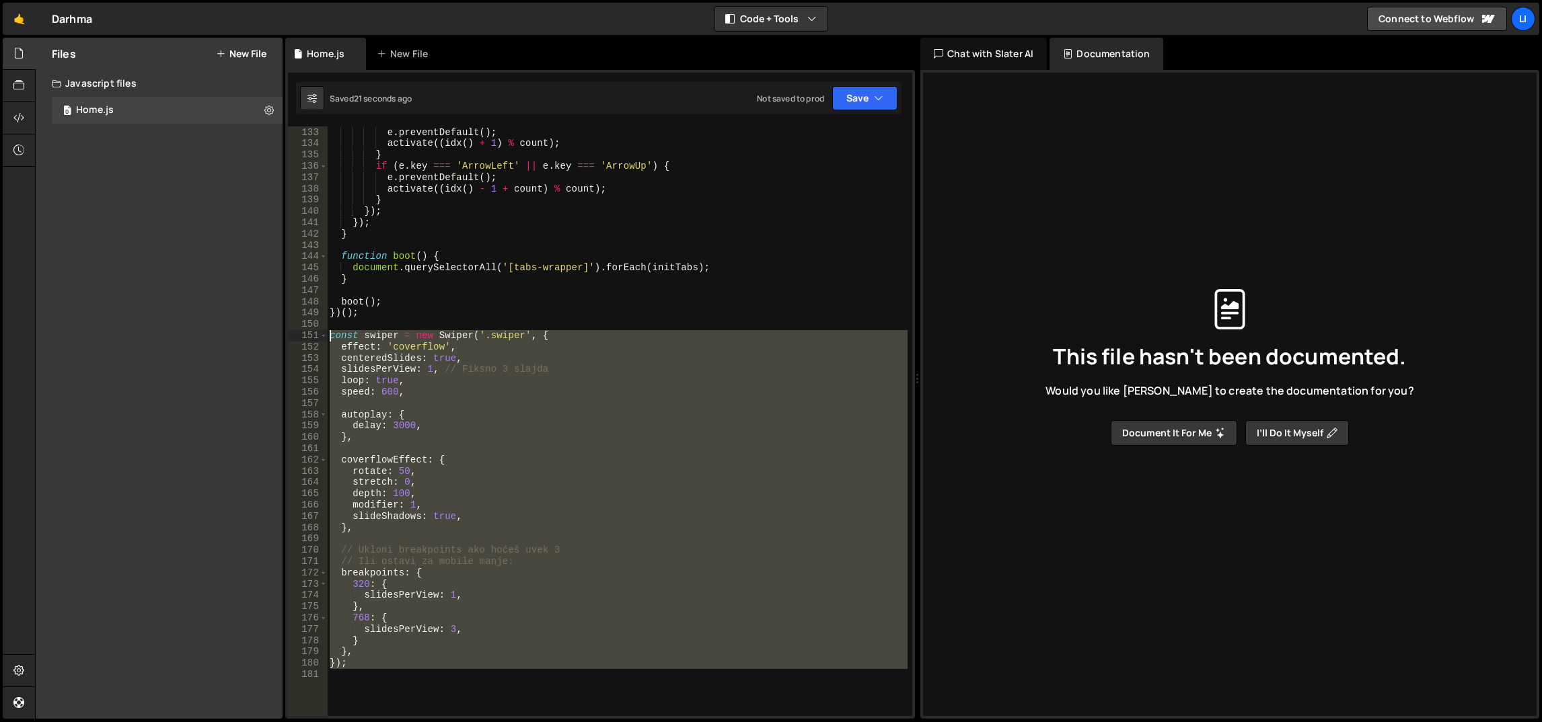
drag, startPoint x: 409, startPoint y: 685, endPoint x: 330, endPoint y: 334, distance: 360.5
click at [330, 334] on div "if ( e . key === 'ArrowRight' || e . key === 'ArrowDown' ) { e . preventDefault…" at bounding box center [617, 422] width 581 height 613
type textarea "const swiper = new Swiper('.swiper', { effect: 'coverflow',"
paste textarea
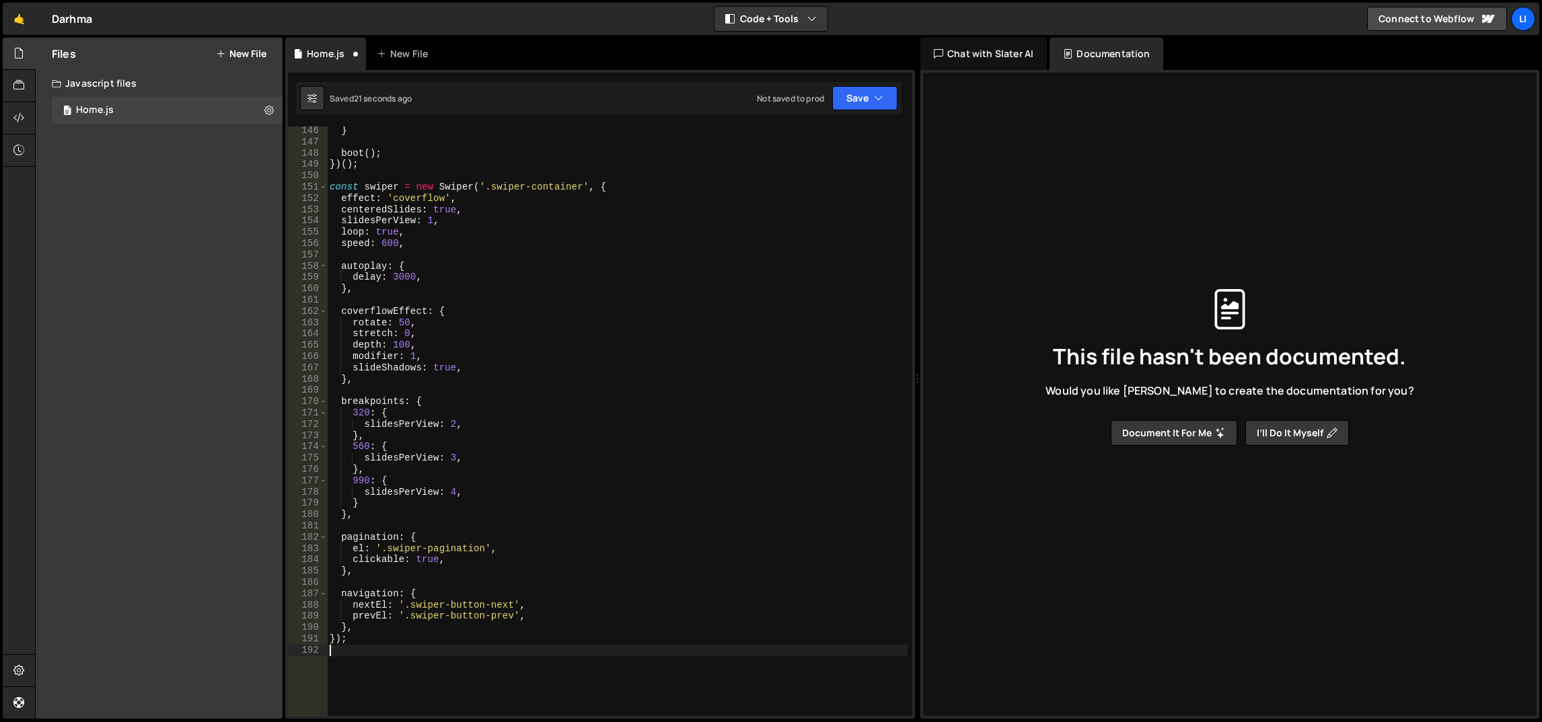
scroll to position [1639, 0]
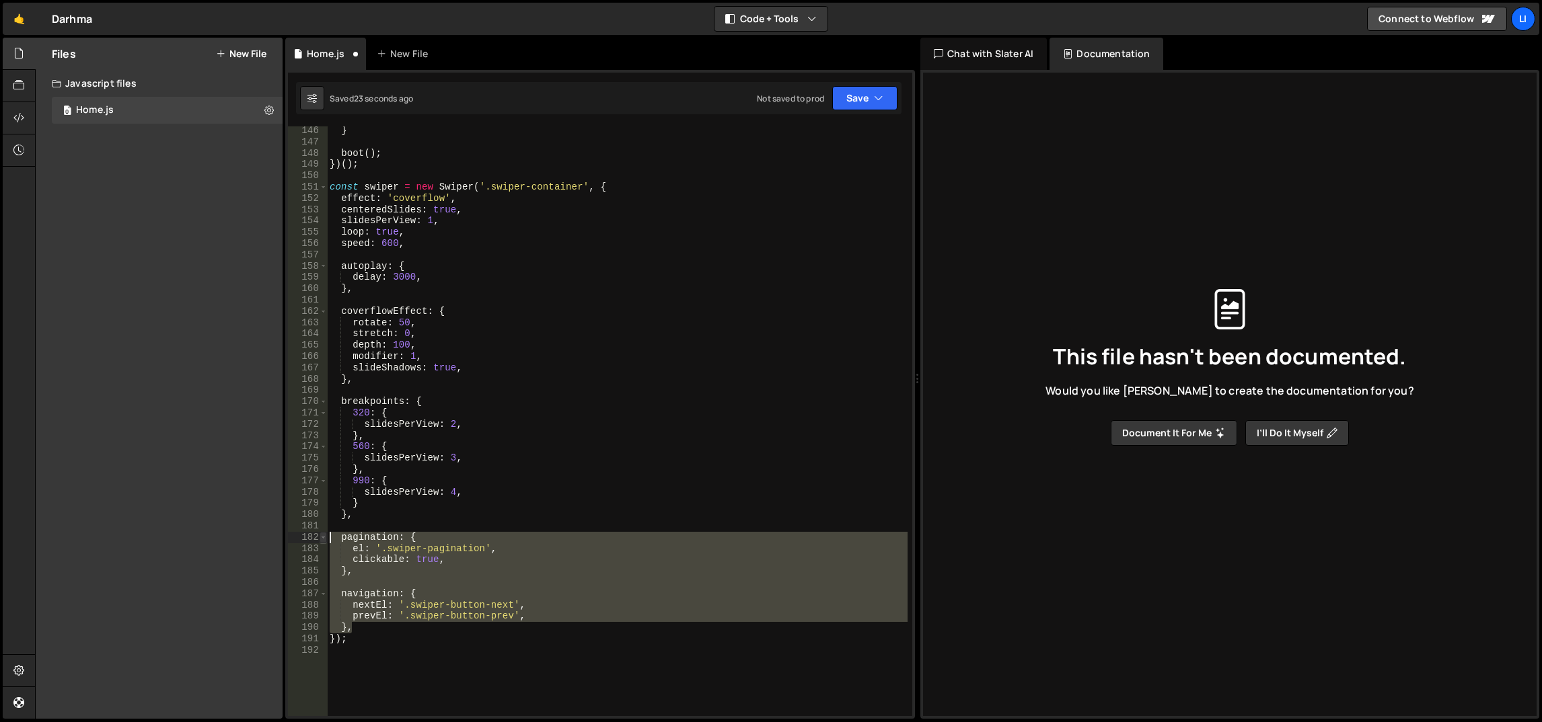
drag, startPoint x: 408, startPoint y: 628, endPoint x: 324, endPoint y: 541, distance: 120.3
click at [324, 541] on div "146 147 148 149 150 151 152 153 154 155 156 157 158 159 160 161 162 163 164 165…" at bounding box center [600, 421] width 624 height 590
type textarea "pagination: { el: '.swiper-pagination',"
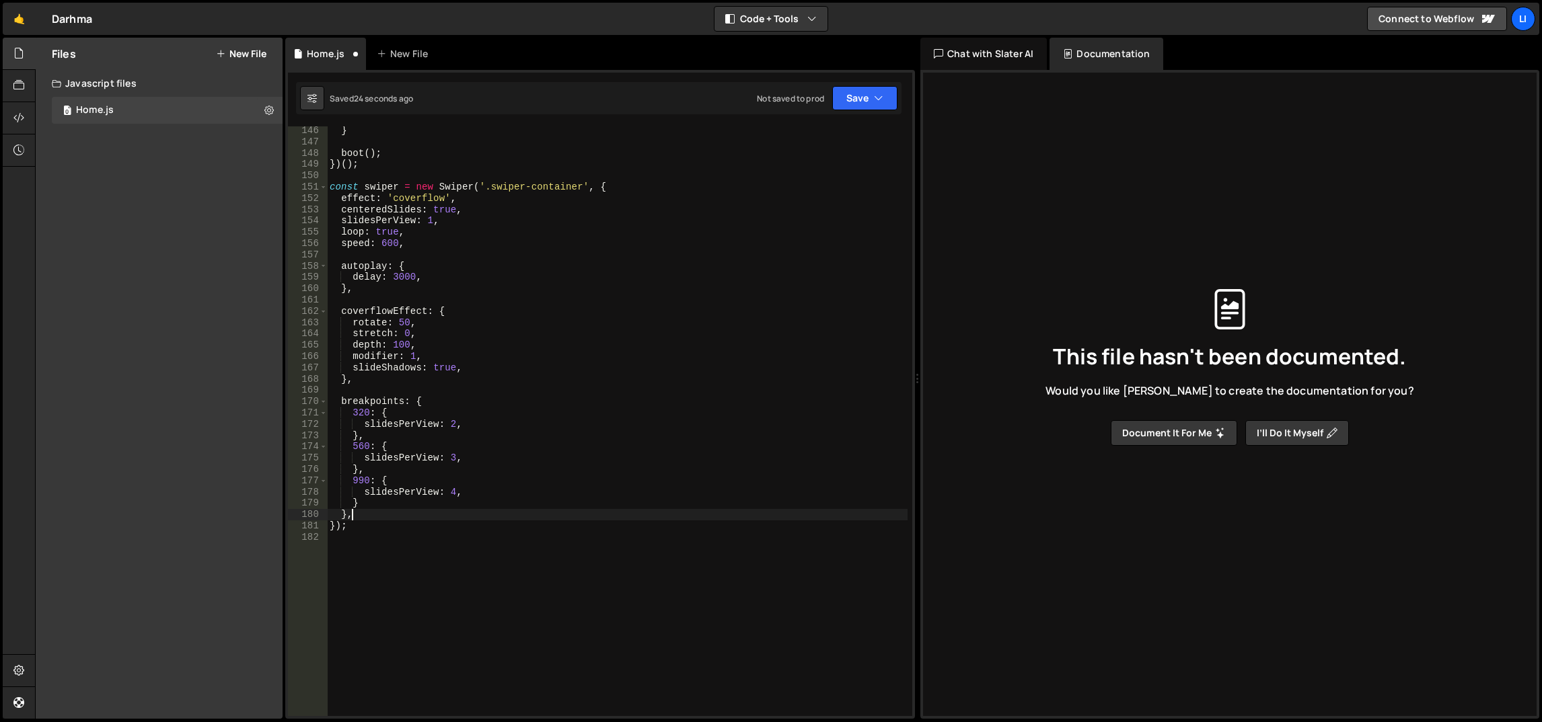
scroll to position [1579, 0]
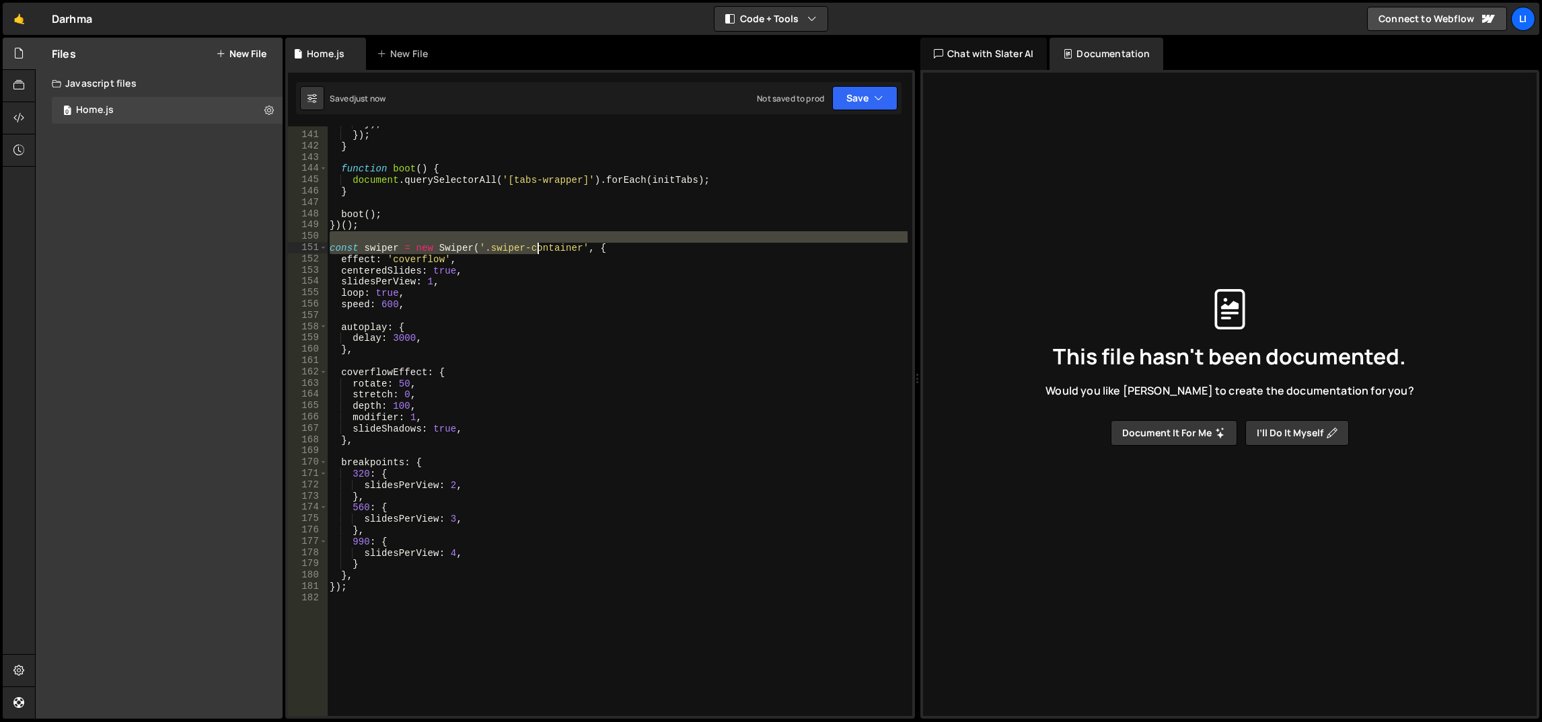
drag, startPoint x: 519, startPoint y: 241, endPoint x: 555, endPoint y: 243, distance: 35.7
click at [555, 243] on div "}) ; }) ; } function boot ( ) { document . querySelectorAll ( '[tabs-wrapper]' …" at bounding box center [617, 424] width 581 height 613
click at [555, 243] on div "}) ; }) ; } function boot ( ) { document . querySelectorAll ( '[tabs-wrapper]' …" at bounding box center [617, 421] width 580 height 590
drag, startPoint x: 521, startPoint y: 249, endPoint x: 574, endPoint y: 248, distance: 53.1
click at [574, 248] on div "}) ; }) ; } function boot ( ) { document . querySelectorAll ( '[tabs-wrapper]' …" at bounding box center [617, 424] width 581 height 613
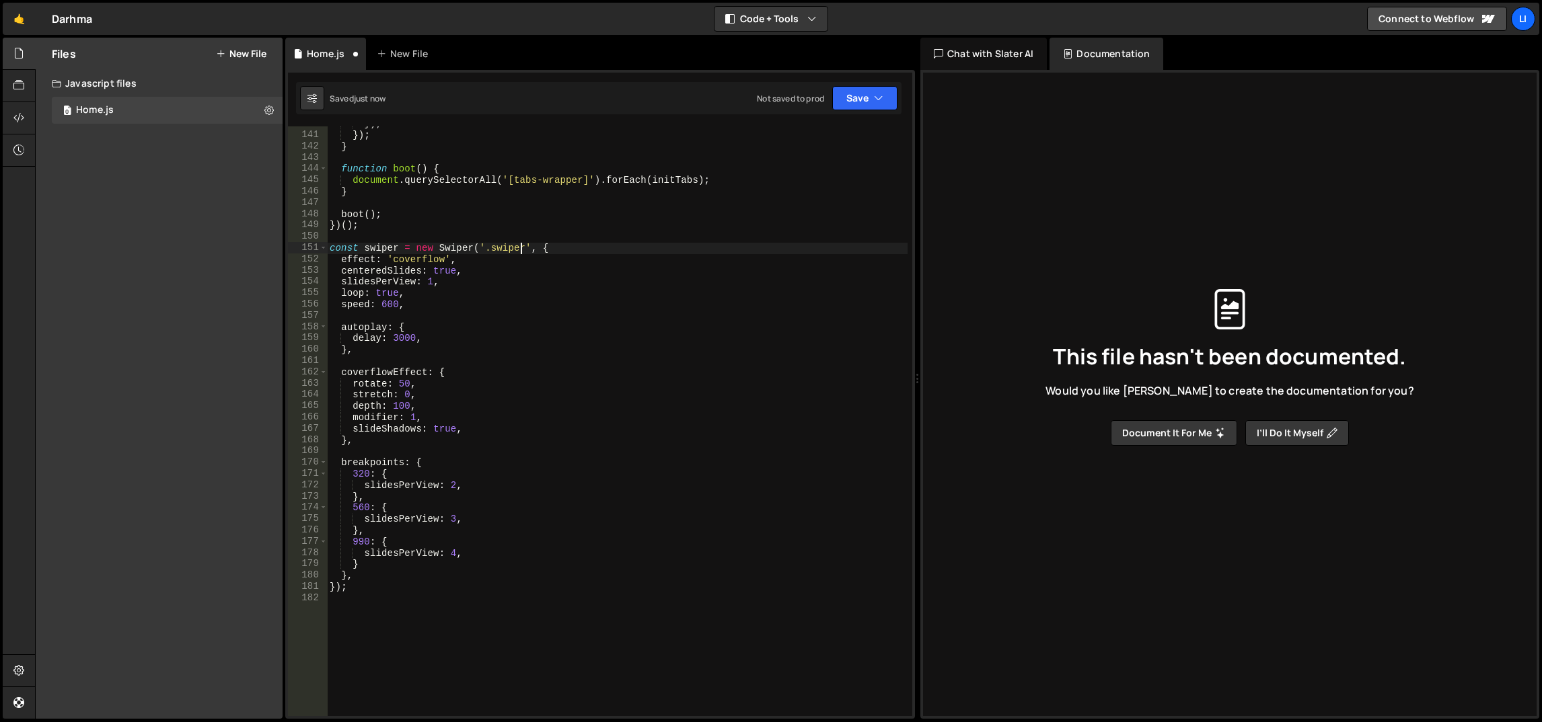
click at [558, 223] on div "}) ; }) ; } function boot ( ) { document . querySelectorAll ( '[tabs-wrapper]' …" at bounding box center [617, 424] width 581 height 613
click at [401, 183] on div "}) ; }) ; } function boot ( ) { document . querySelectorAll ( '[tabs-wrapper]' …" at bounding box center [617, 424] width 581 height 613
type textarea "document.querySelectorAll('[tabs-wrapper]').forEach(initTabs);"
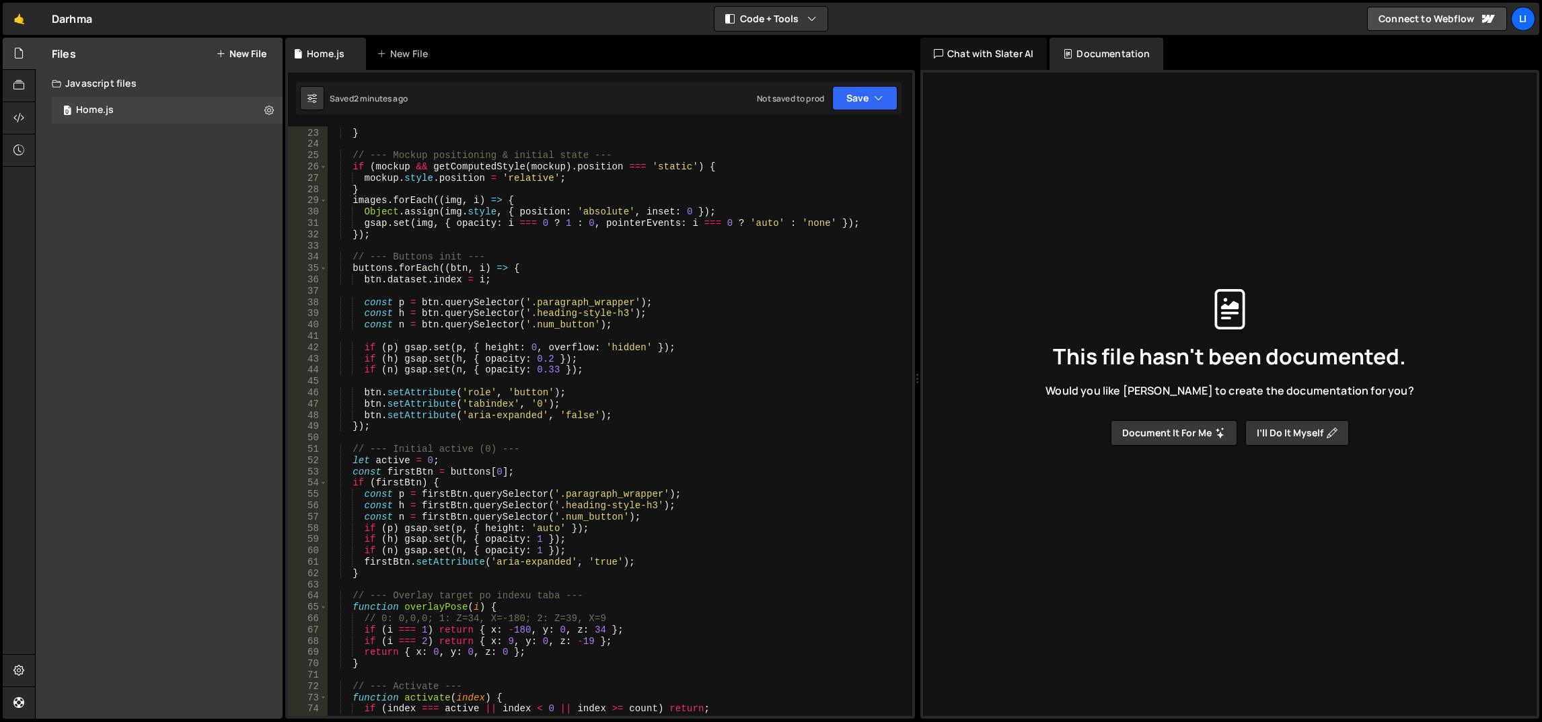
scroll to position [0, 0]
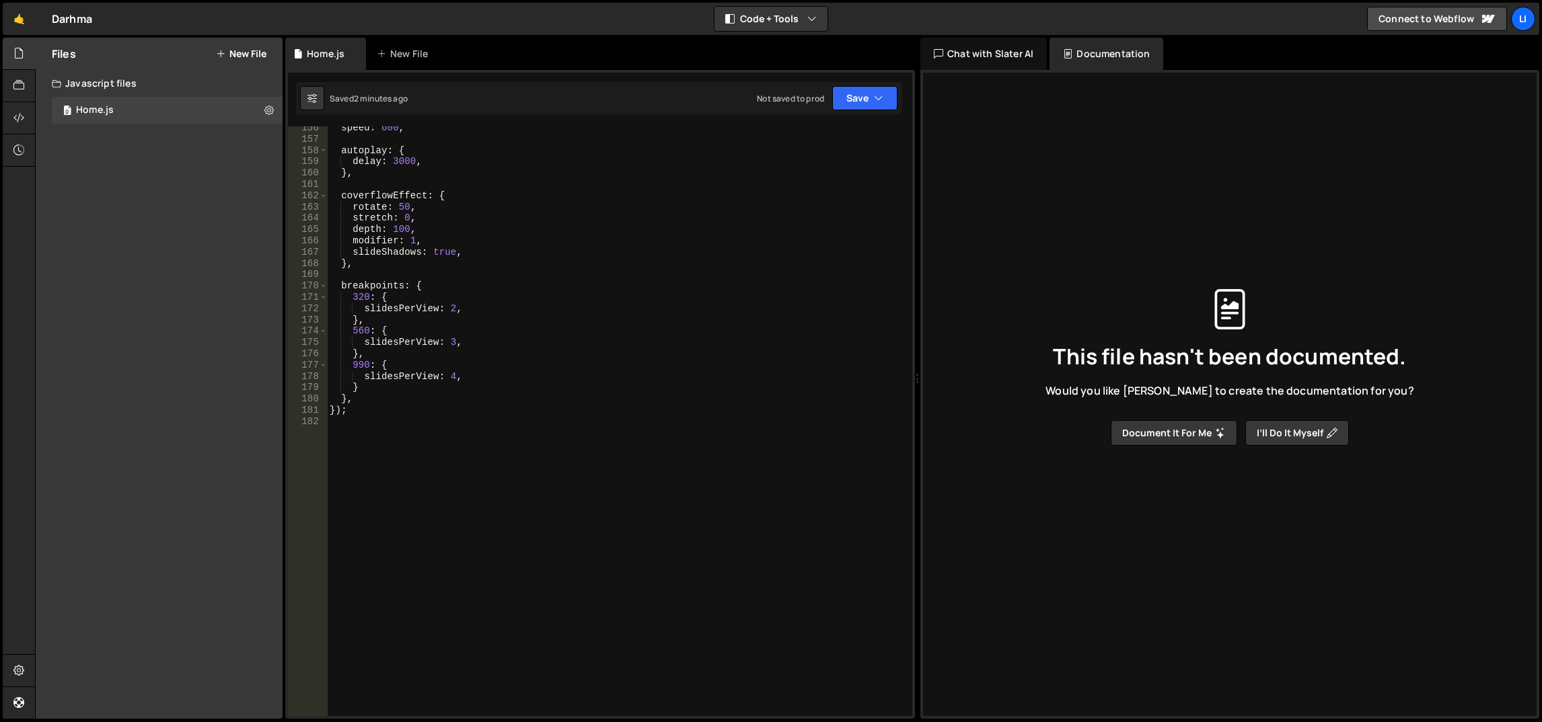
click at [643, 479] on div "speed : 600 , autoplay : { delay : 3000 , } , coverflowEffect : { rotate : 50 ,…" at bounding box center [617, 428] width 581 height 613
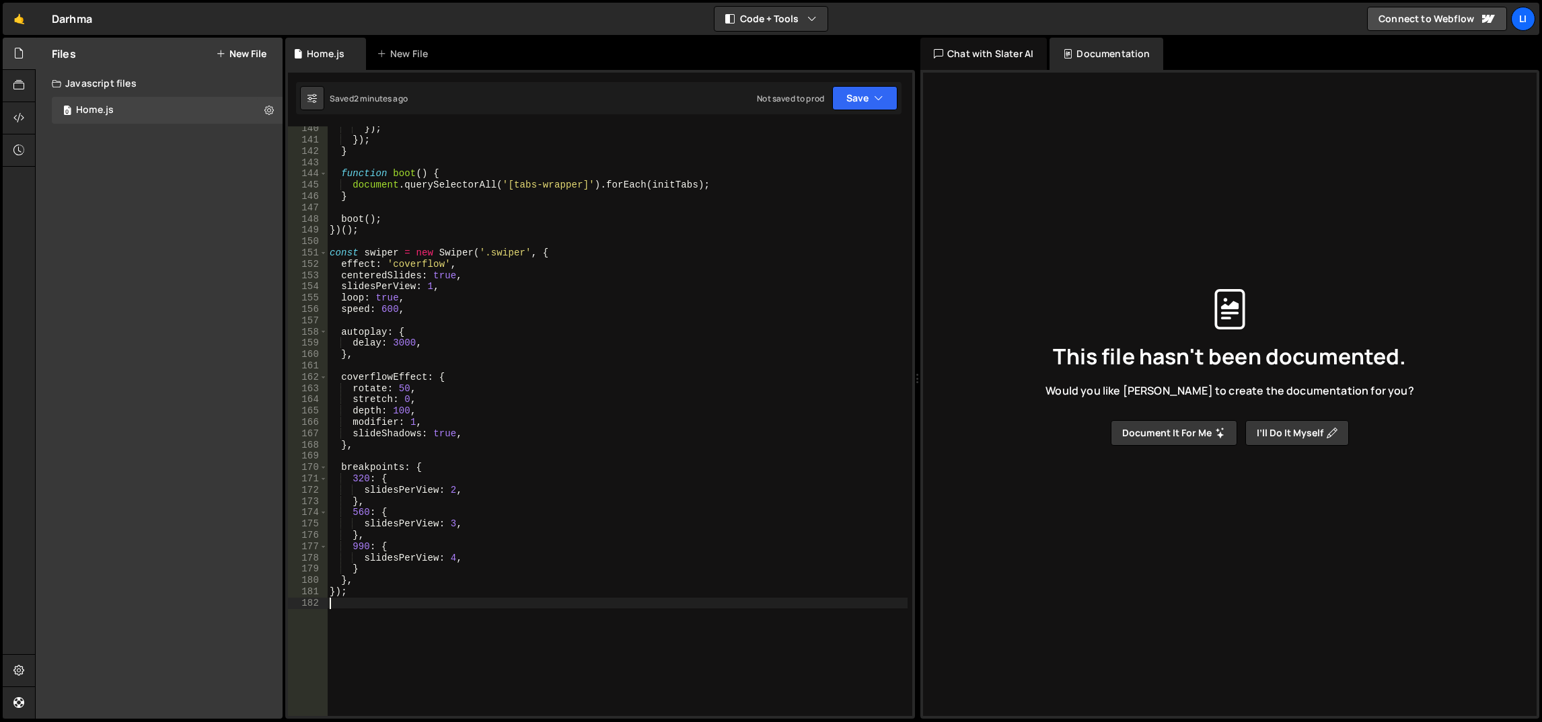
scroll to position [1453, 0]
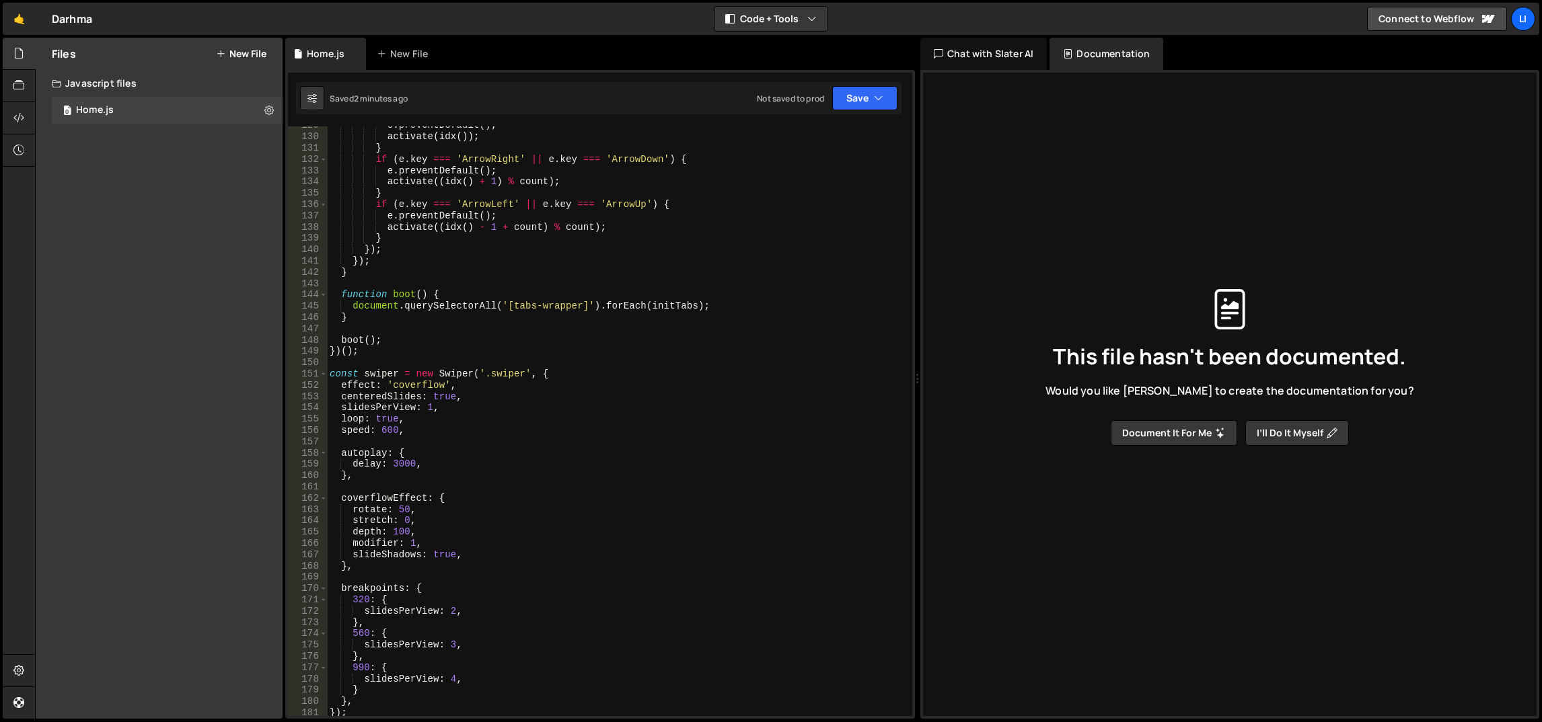
click at [643, 414] on div "e . preventDefault ( ) ; activate ( idx ( )) ; } if ( e . key === 'ArrowRight' …" at bounding box center [617, 426] width 581 height 613
type textarea "loop: true,"
click at [883, 82] on div "Saved 2 minutes ago Not saved to prod Upgrade to Edit Save Save to Staging S Sa…" at bounding box center [598, 98] width 605 height 32
click at [882, 96] on icon "button" at bounding box center [878, 97] width 9 height 13
click at [842, 130] on div "Save to Staging S" at bounding box center [819, 130] width 140 height 13
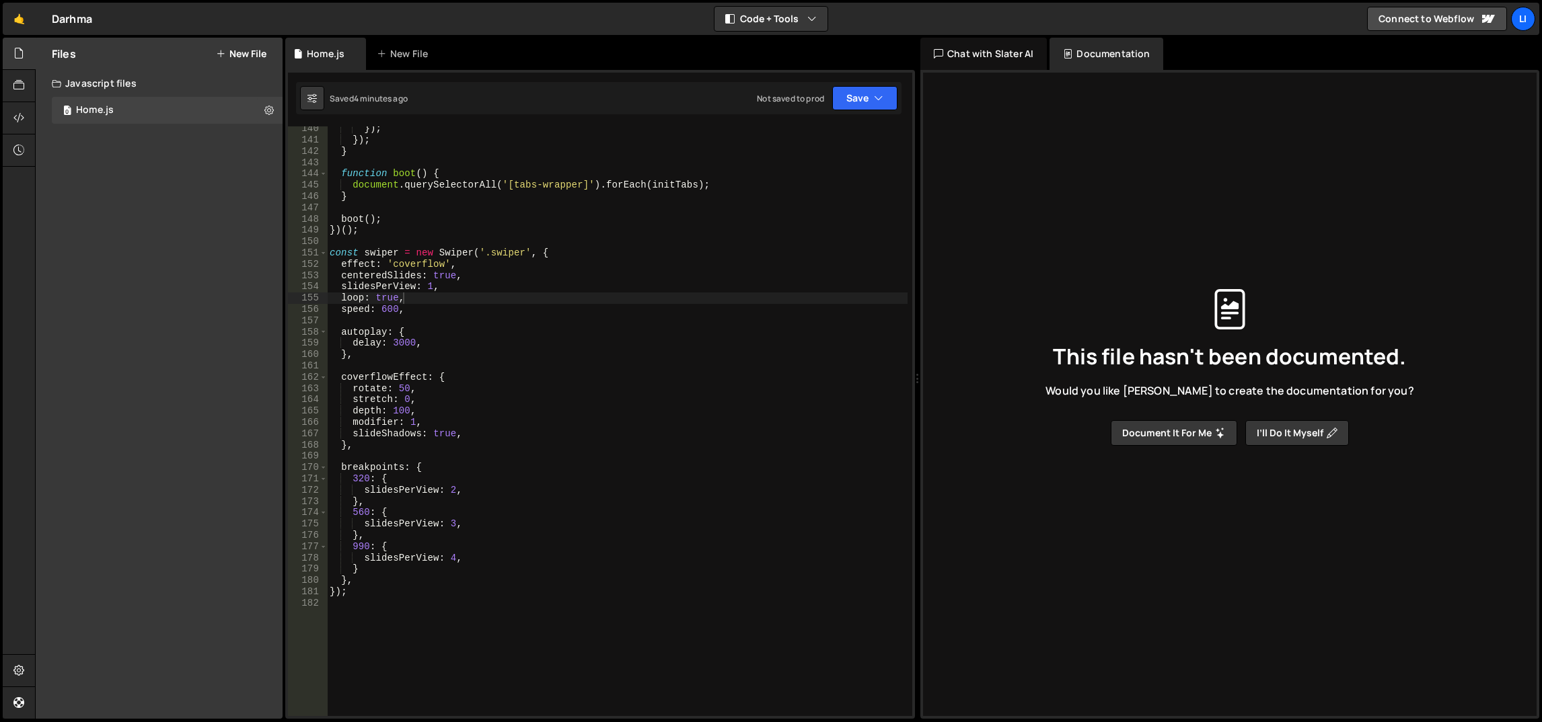
scroll to position [1574, 0]
